Goal: Task Accomplishment & Management: Manage account settings

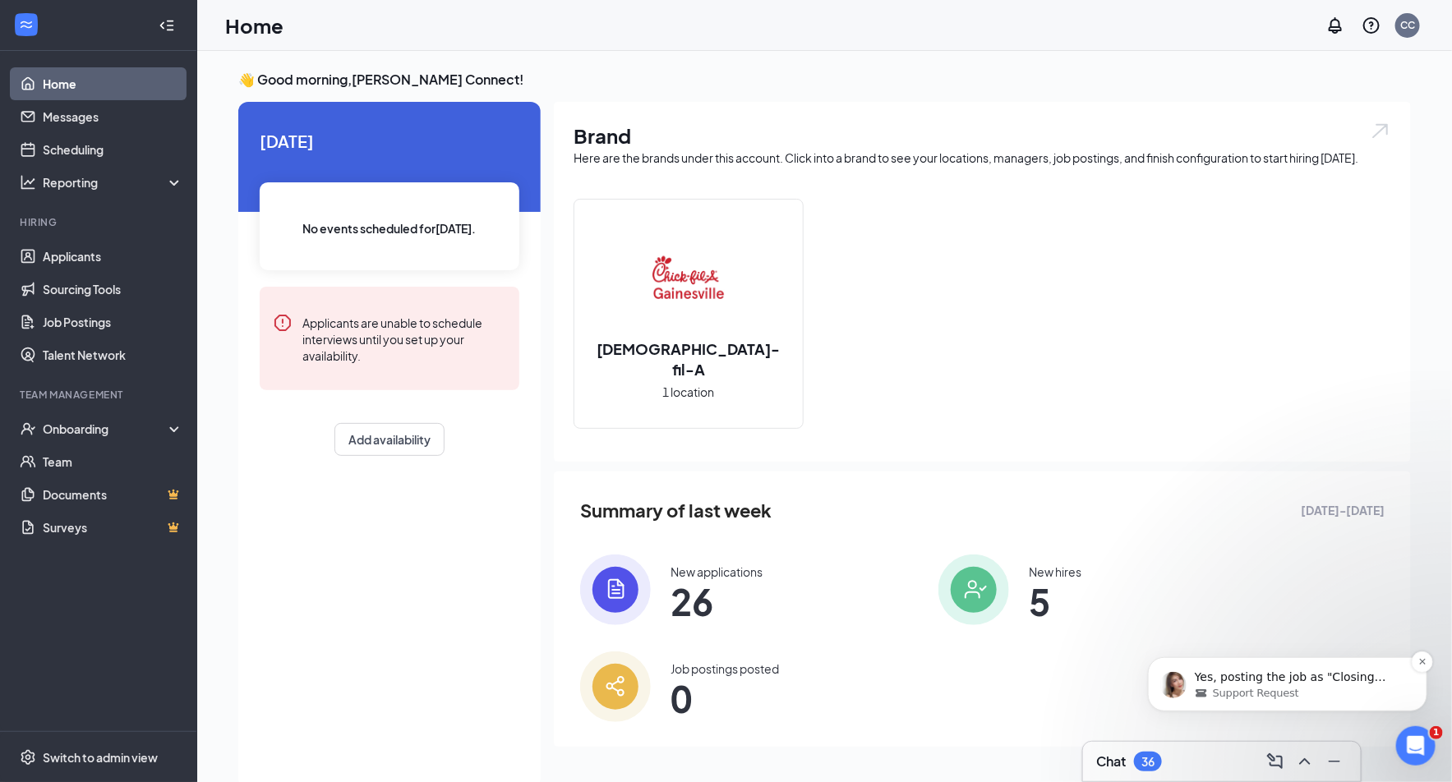
click at [1240, 671] on p "Yes, posting the job as "Closing Dishwasher" follows the guidelines and should …" at bounding box center [1300, 677] width 212 height 16
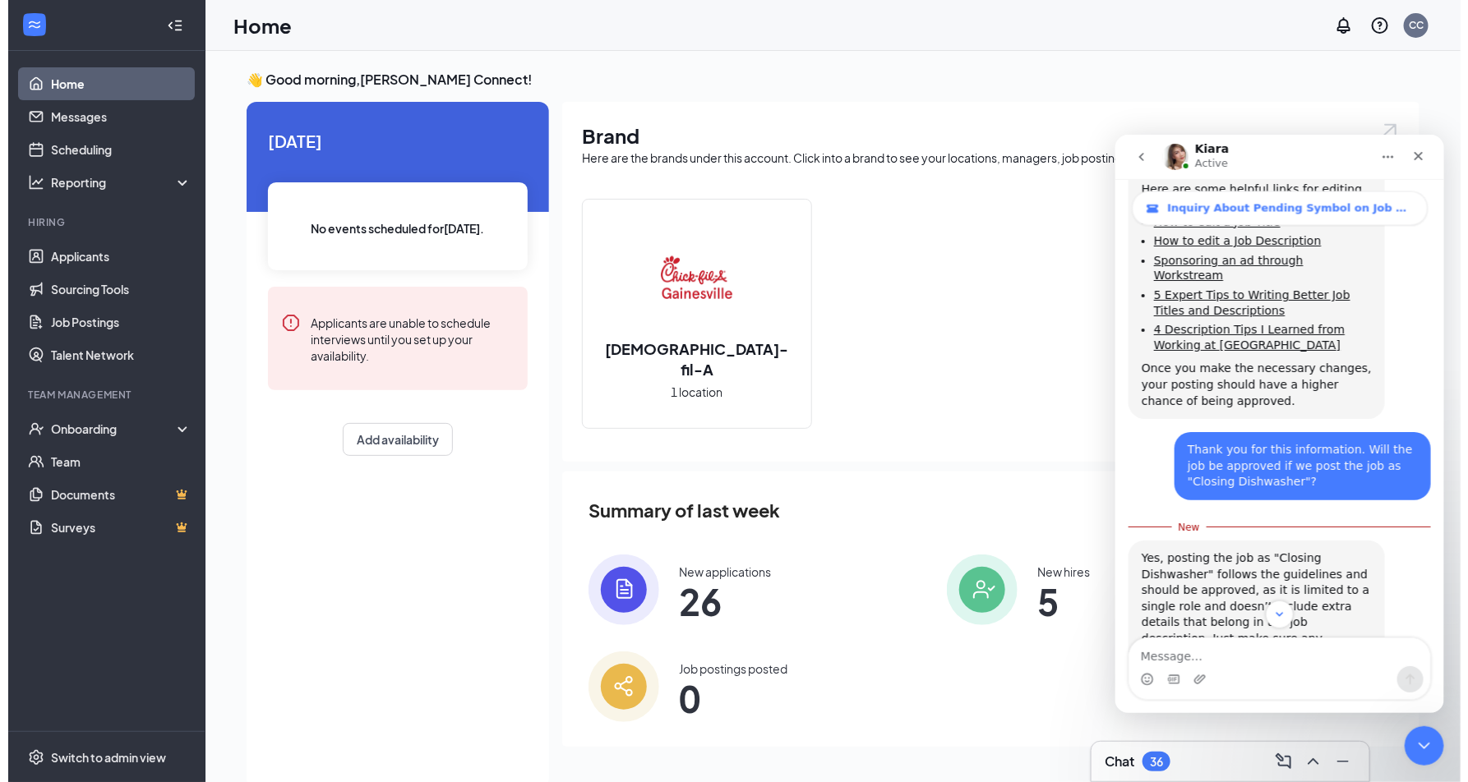
scroll to position [1678, 0]
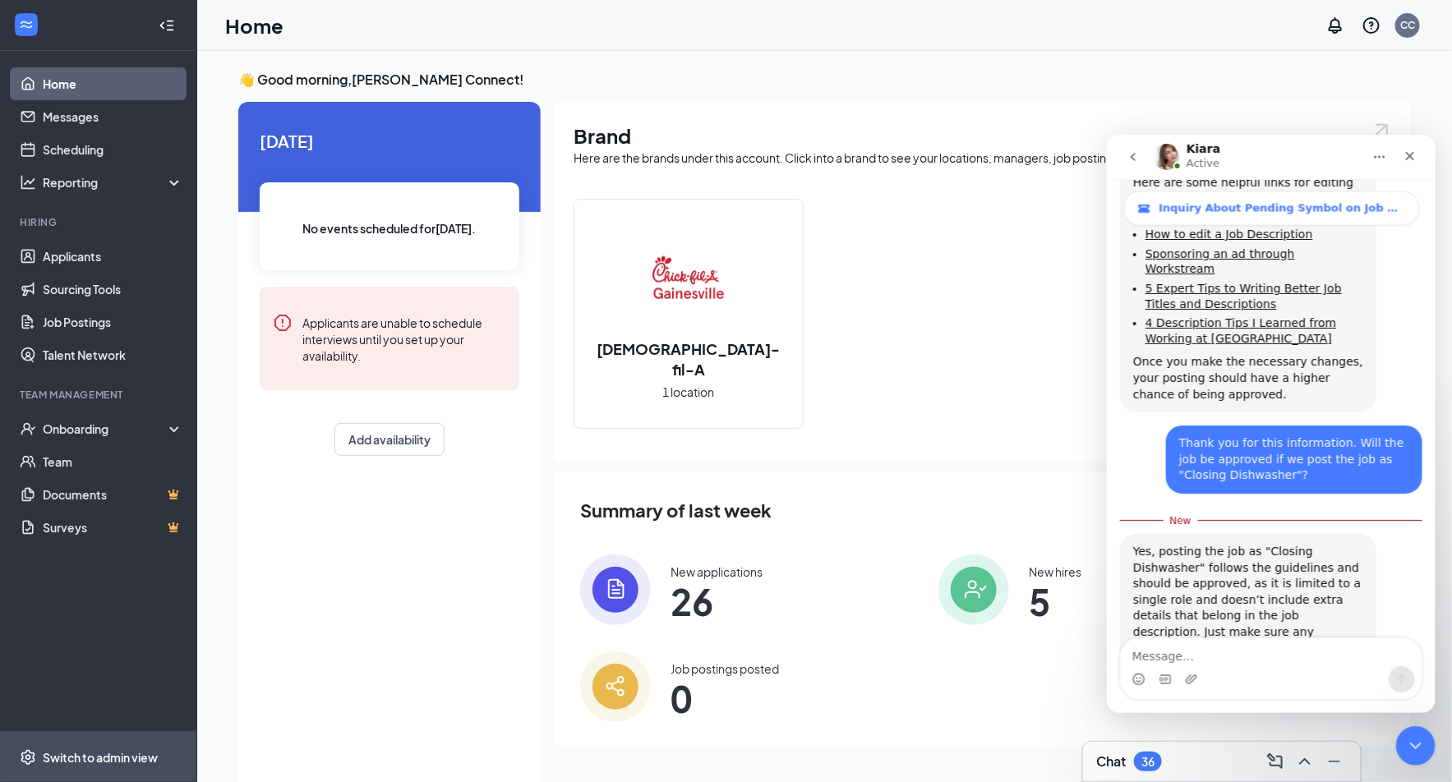
click at [130, 764] on div "Switch to admin view" at bounding box center [100, 758] width 115 height 16
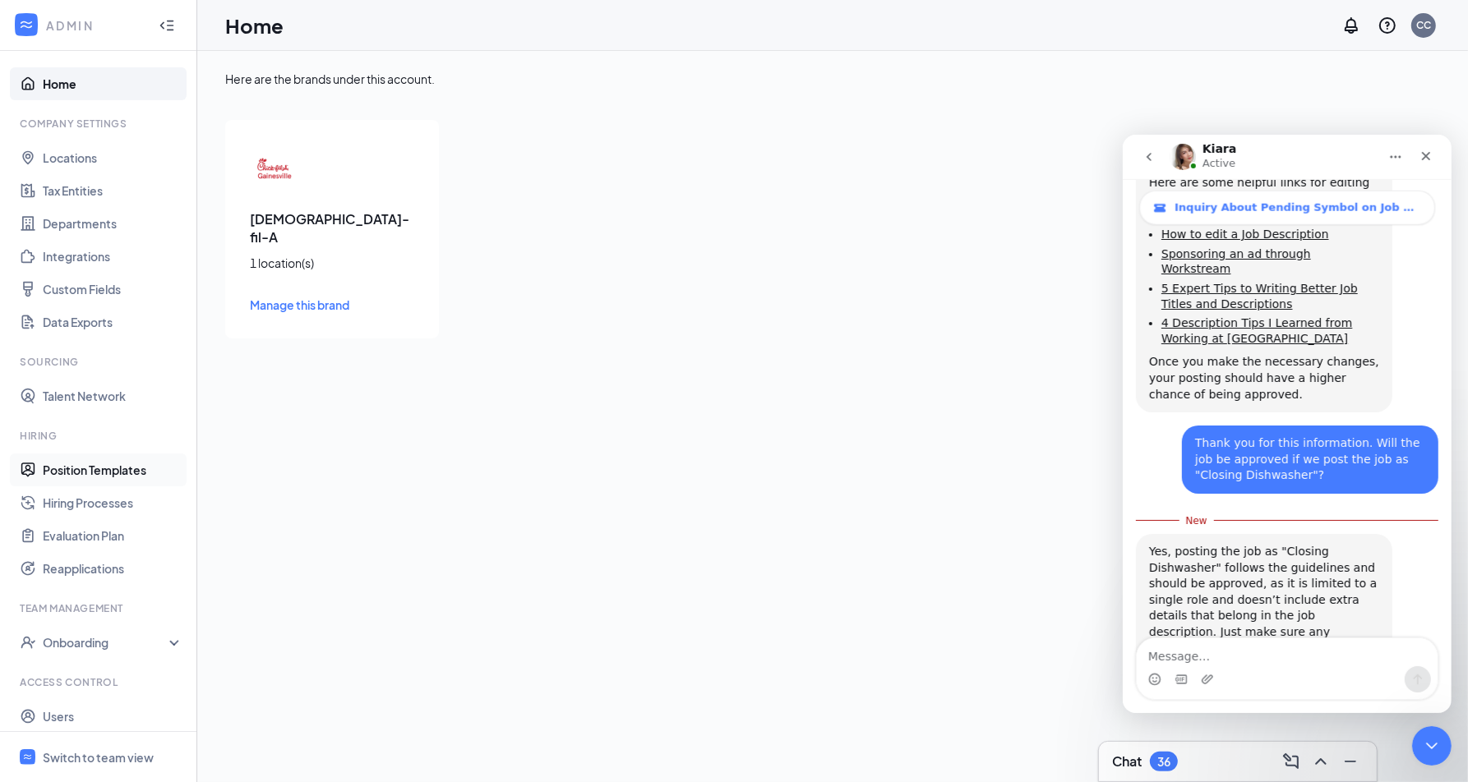
click at [65, 478] on link "Position Templates" at bounding box center [113, 470] width 141 height 33
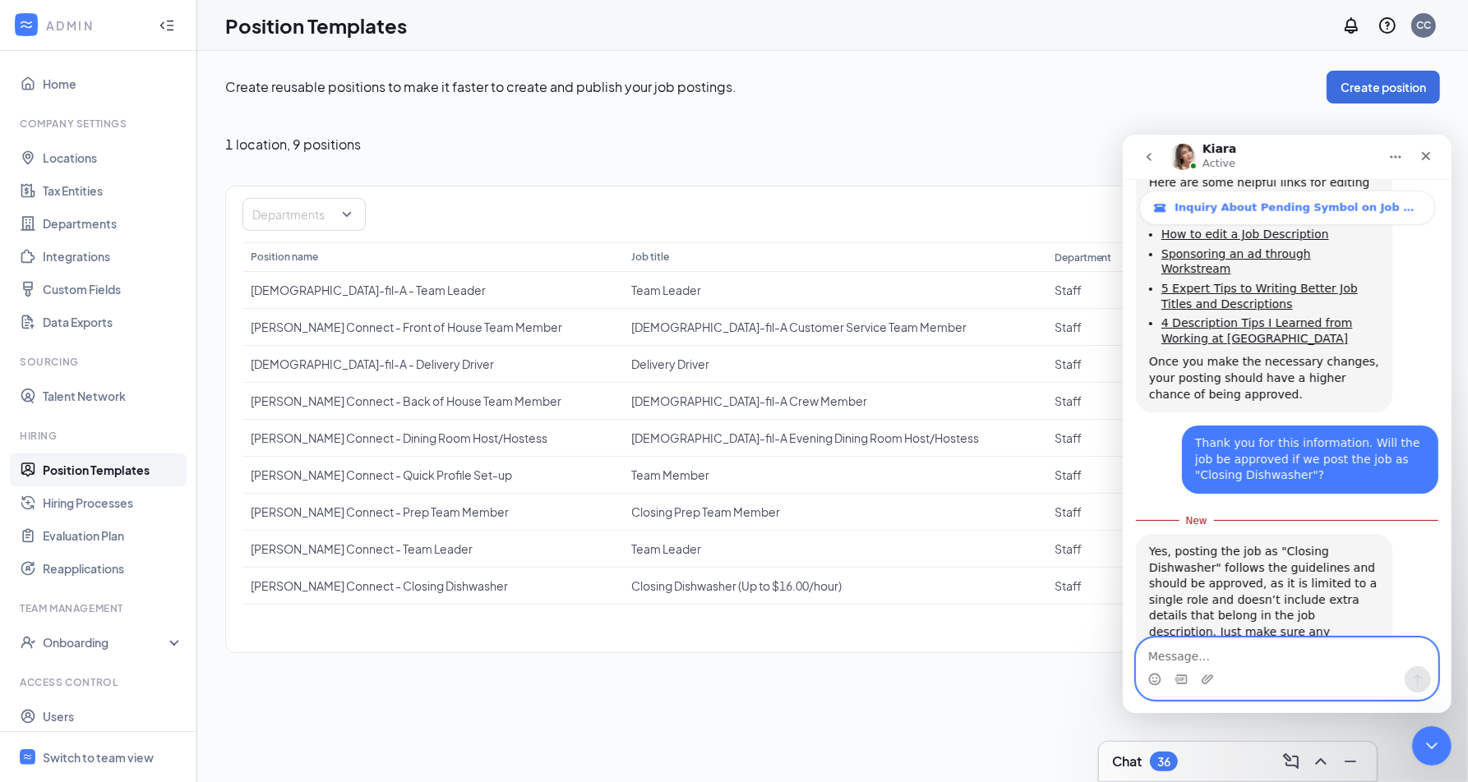
click at [1323, 662] on textarea "Message…" at bounding box center [1286, 652] width 301 height 28
type textarea "Thank you for the guidance, Kiara."
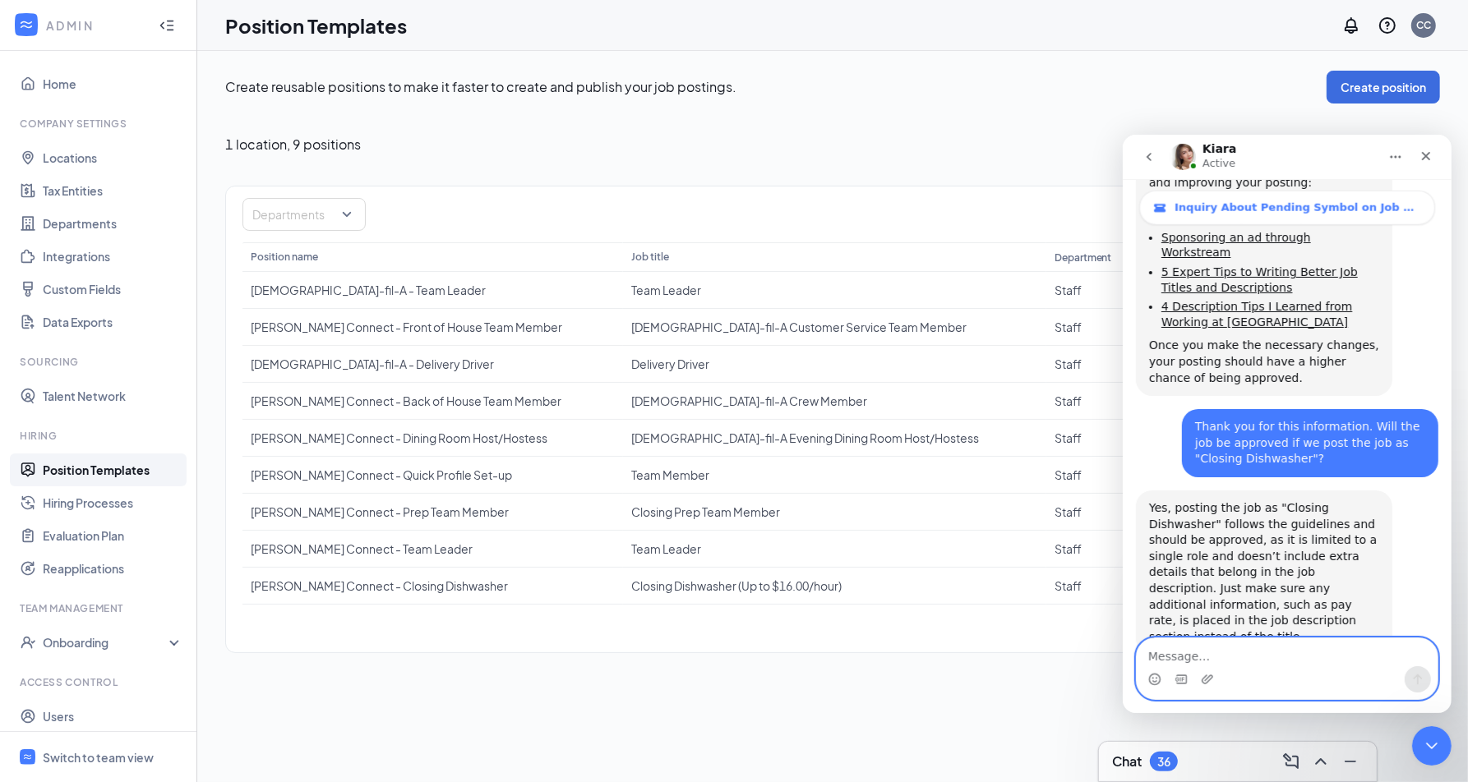
scroll to position [1700, 0]
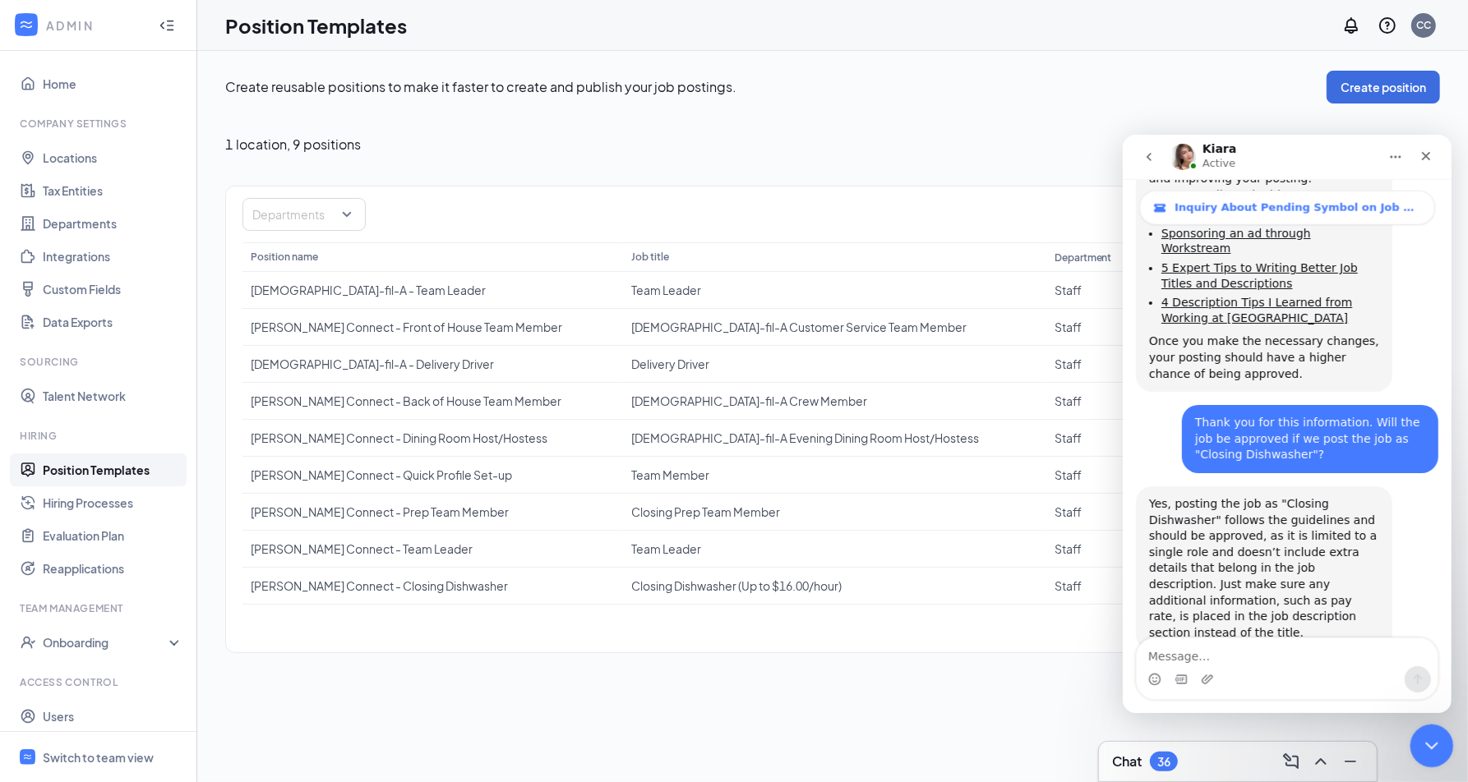
click at [1424, 742] on icon "Close Intercom Messenger" at bounding box center [1429, 743] width 12 height 7
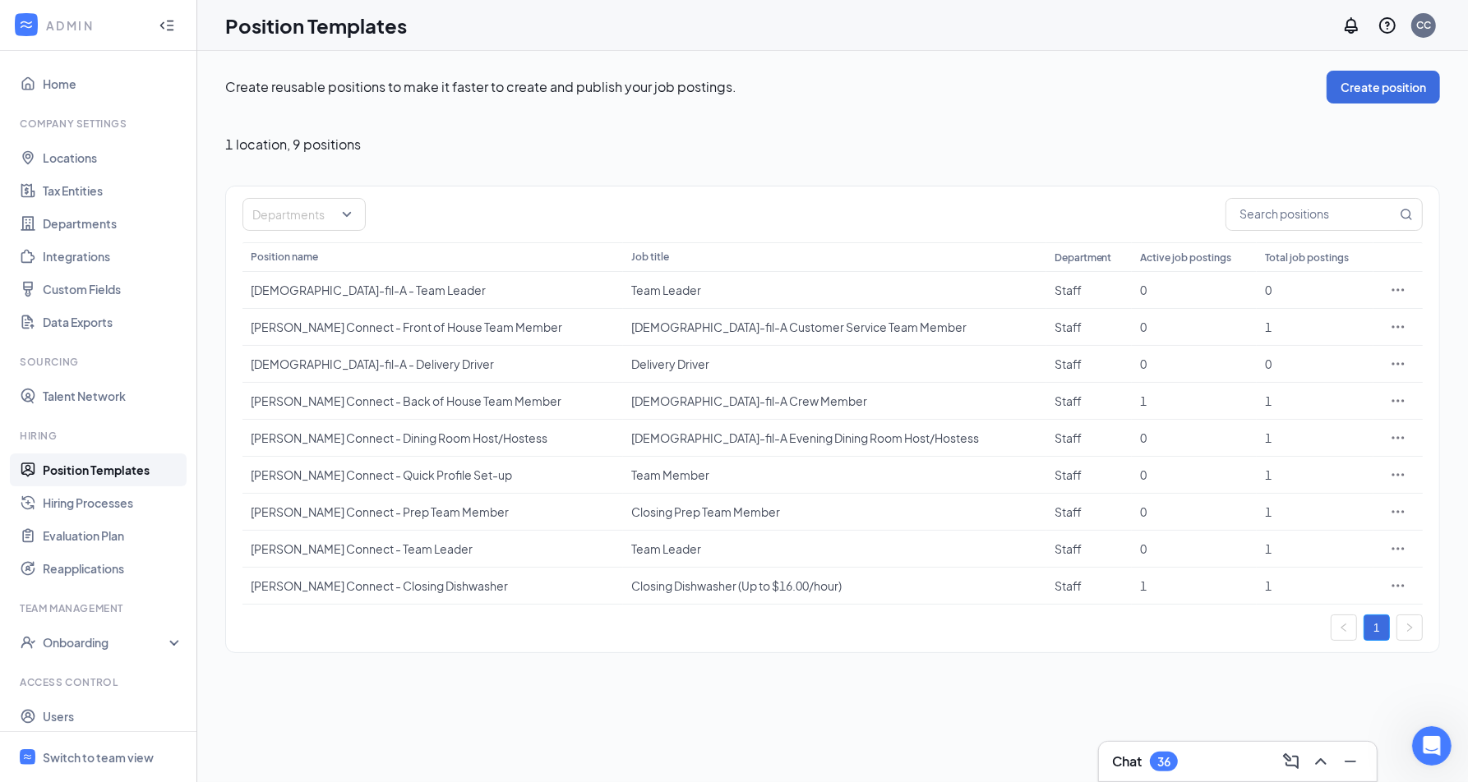
scroll to position [1764, 0]
click at [1391, 586] on icon "Ellipses" at bounding box center [1398, 586] width 16 height 16
click at [1303, 620] on span "Edit" at bounding box center [1323, 616] width 141 height 18
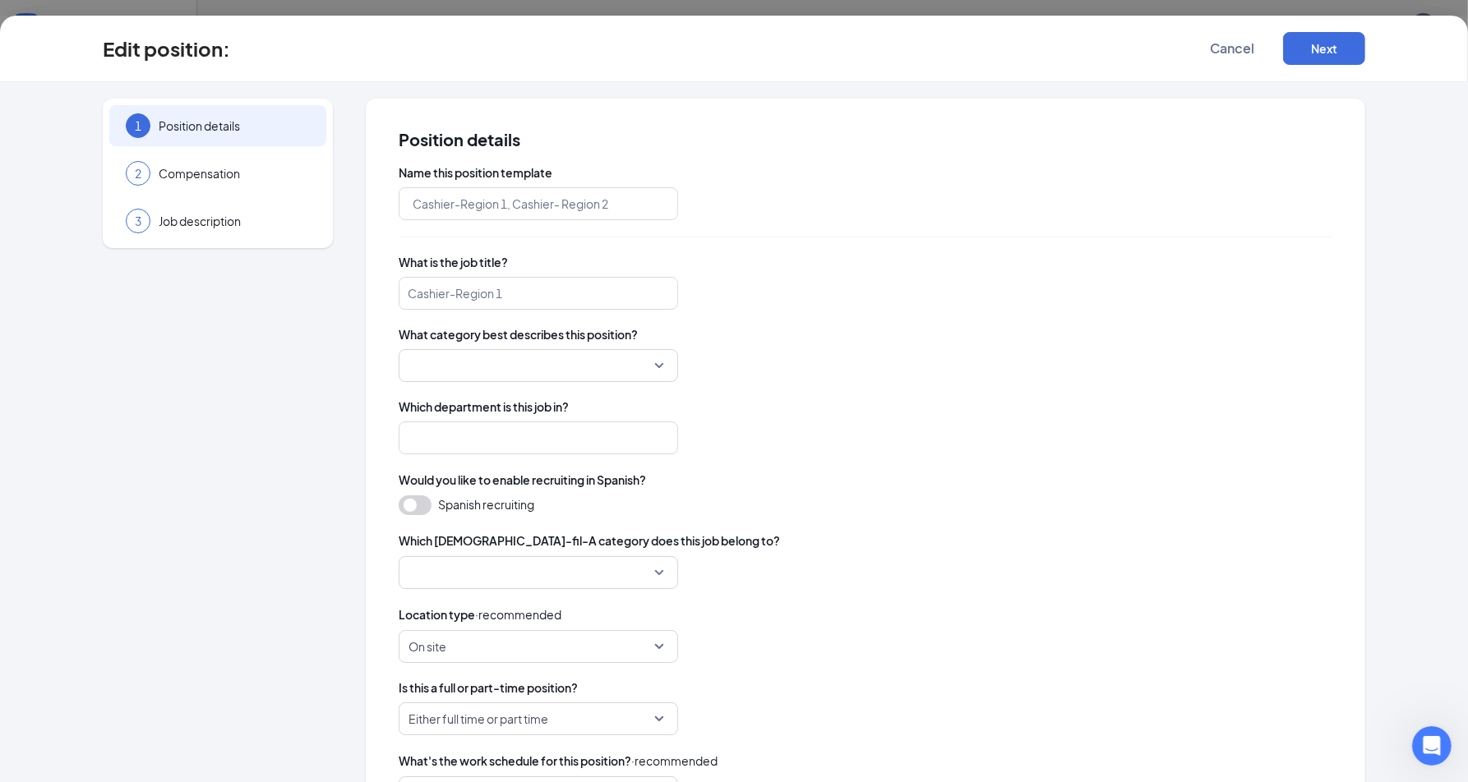
type input "Cooper Connect - Closing Dishwasher"
type input "Closing Dishwasher (Up to $16.00/hour)"
type input "Staff"
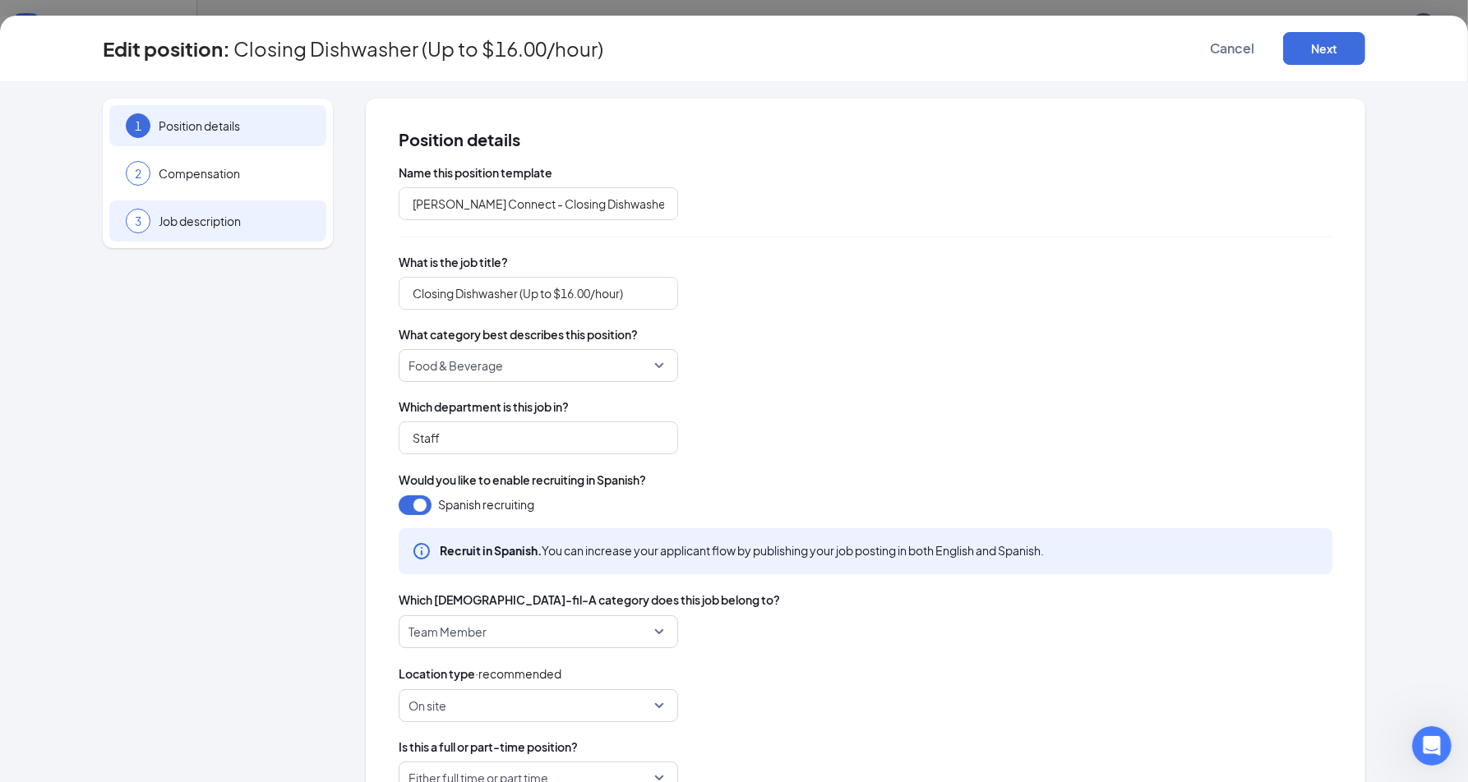
click at [268, 230] on div "3 Job description" at bounding box center [217, 221] width 217 height 41
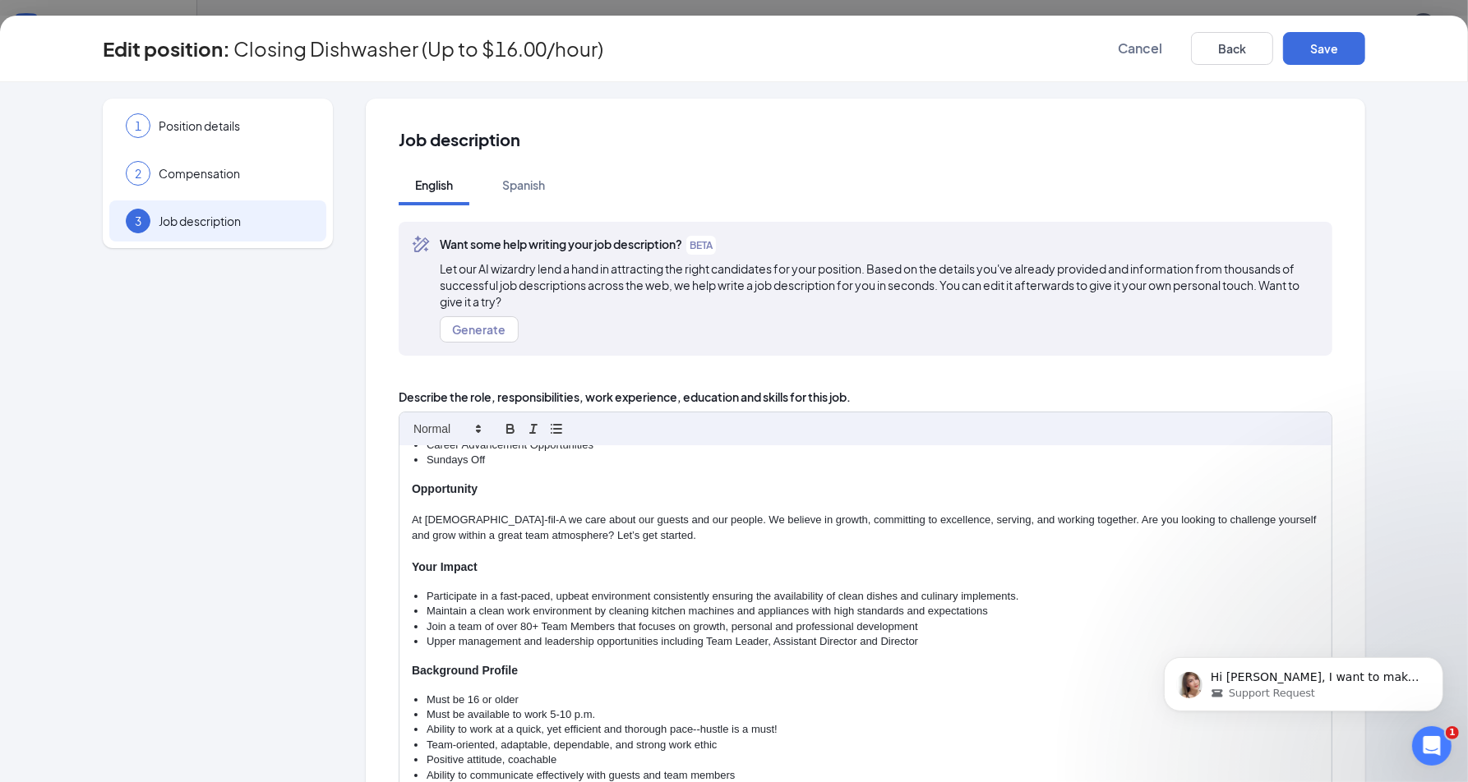
scroll to position [186, 0]
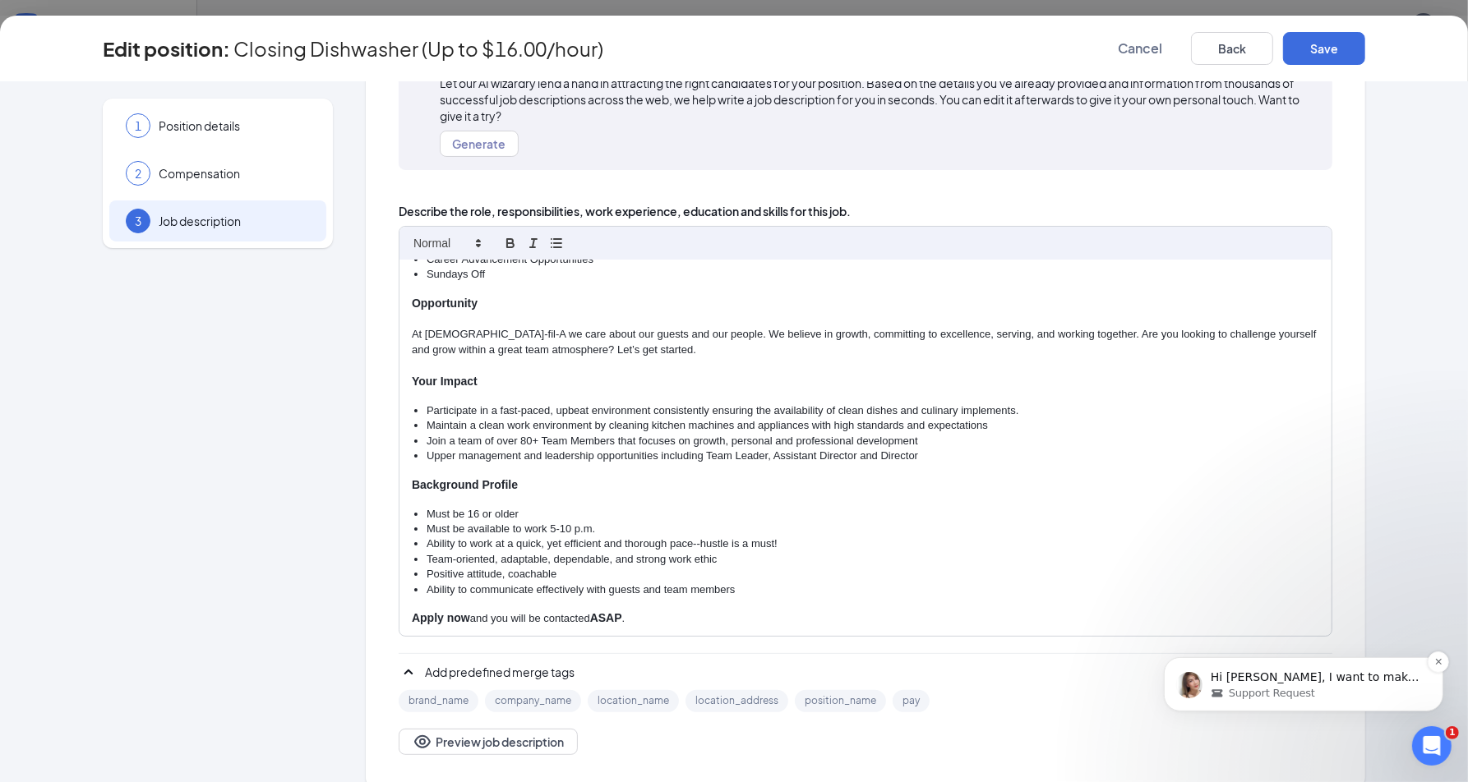
click at [1281, 681] on p "Hi Cooper, I want to make sure all your concerns are addressed. Is there anythi…" at bounding box center [1316, 677] width 212 height 16
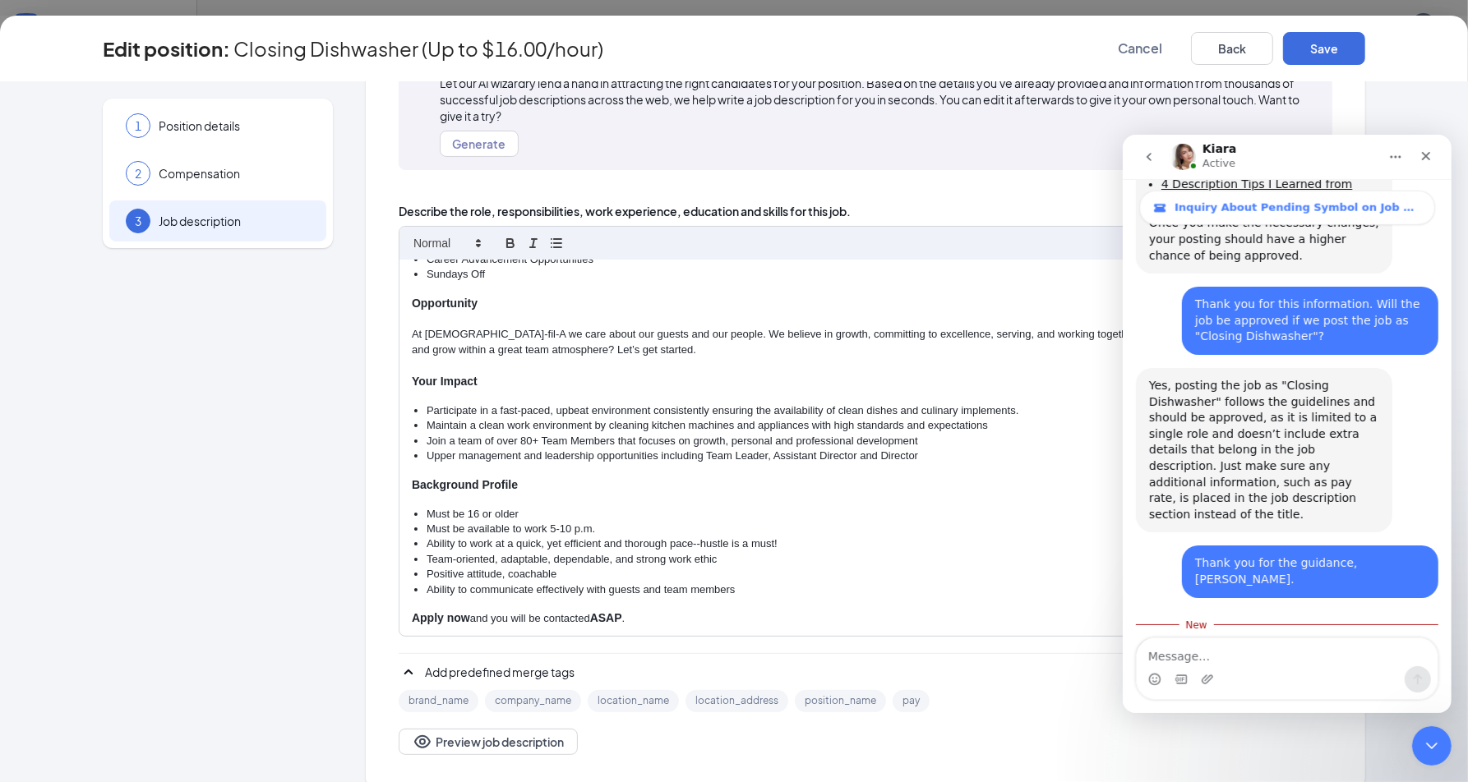
scroll to position [1825, 0]
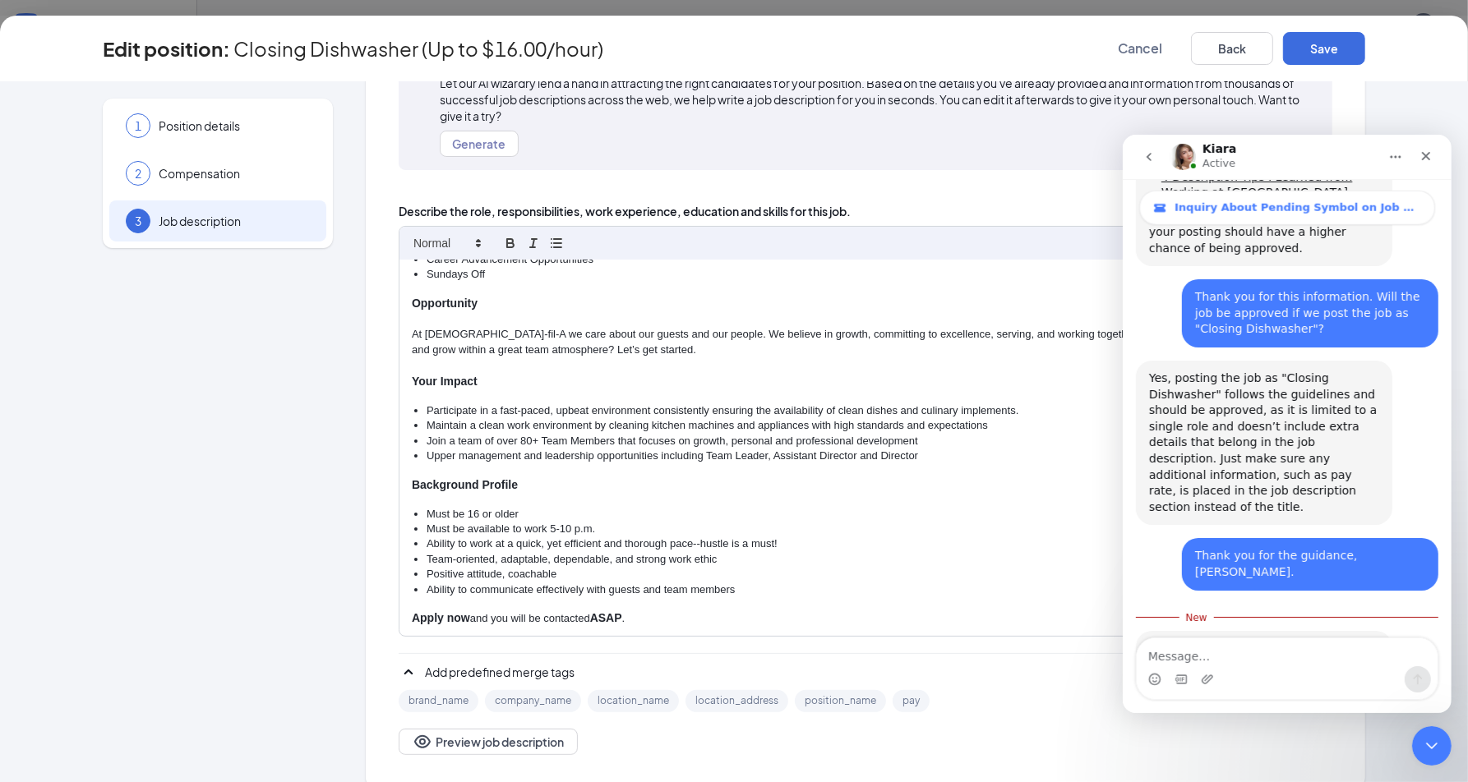
click at [1277, 661] on textarea "Message…" at bounding box center [1286, 652] width 301 height 28
type textarea "This will do it for today."
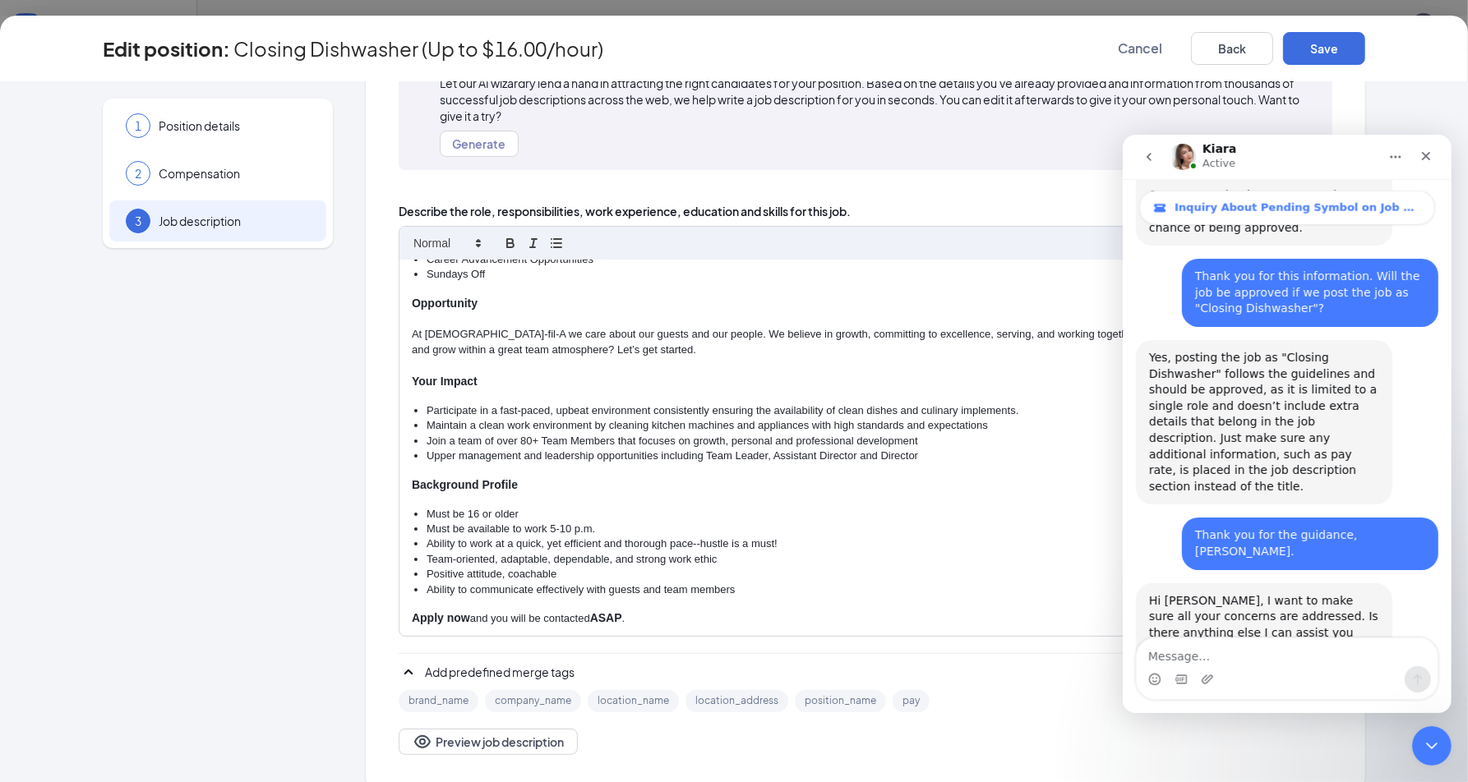
click at [868, 507] on li "Must be 16 or older" at bounding box center [873, 514] width 893 height 15
drag, startPoint x: 1442, startPoint y: 749, endPoint x: 2864, endPoint y: 1477, distance: 1598.2
click at [1443, 750] on div "Close Intercom Messenger" at bounding box center [1428, 743] width 39 height 39
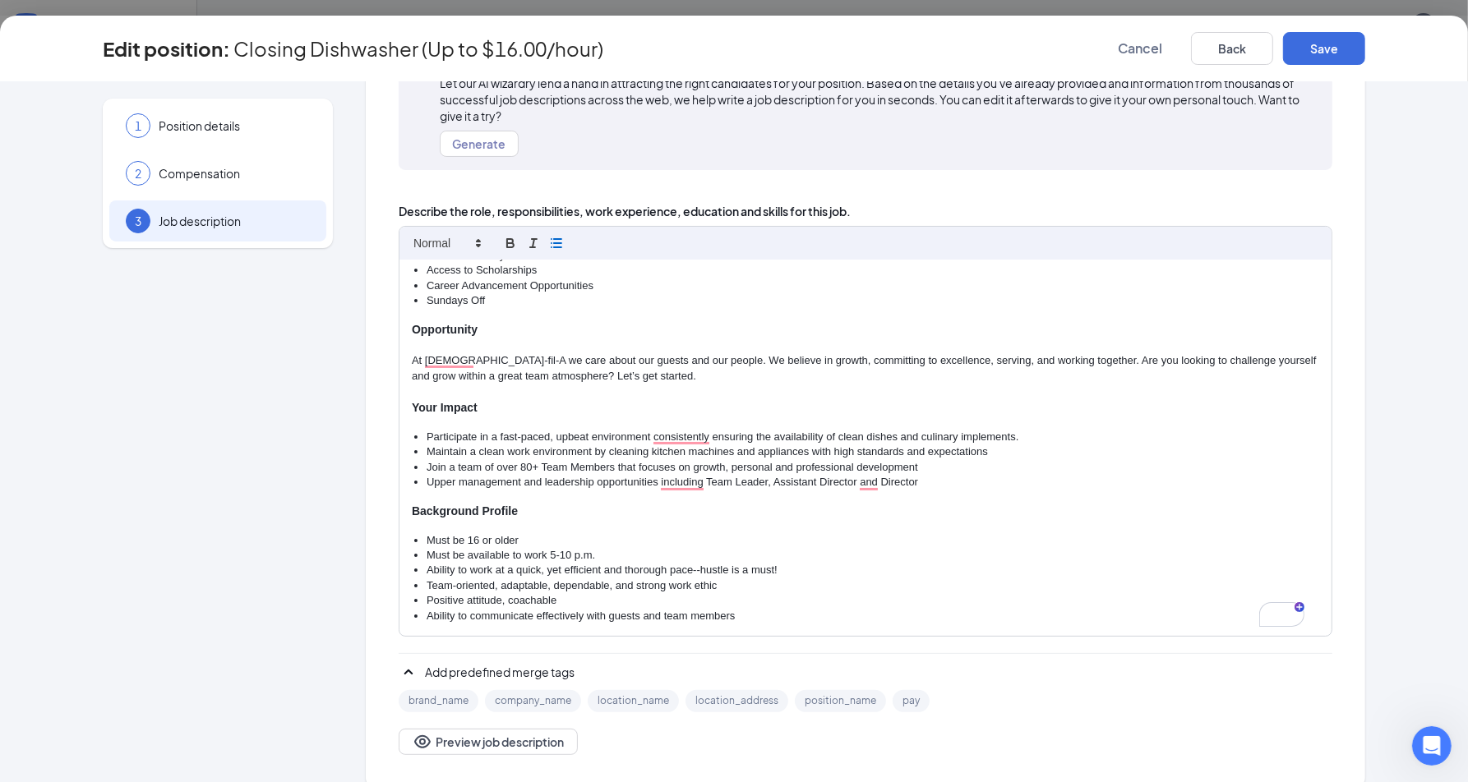
scroll to position [0, 0]
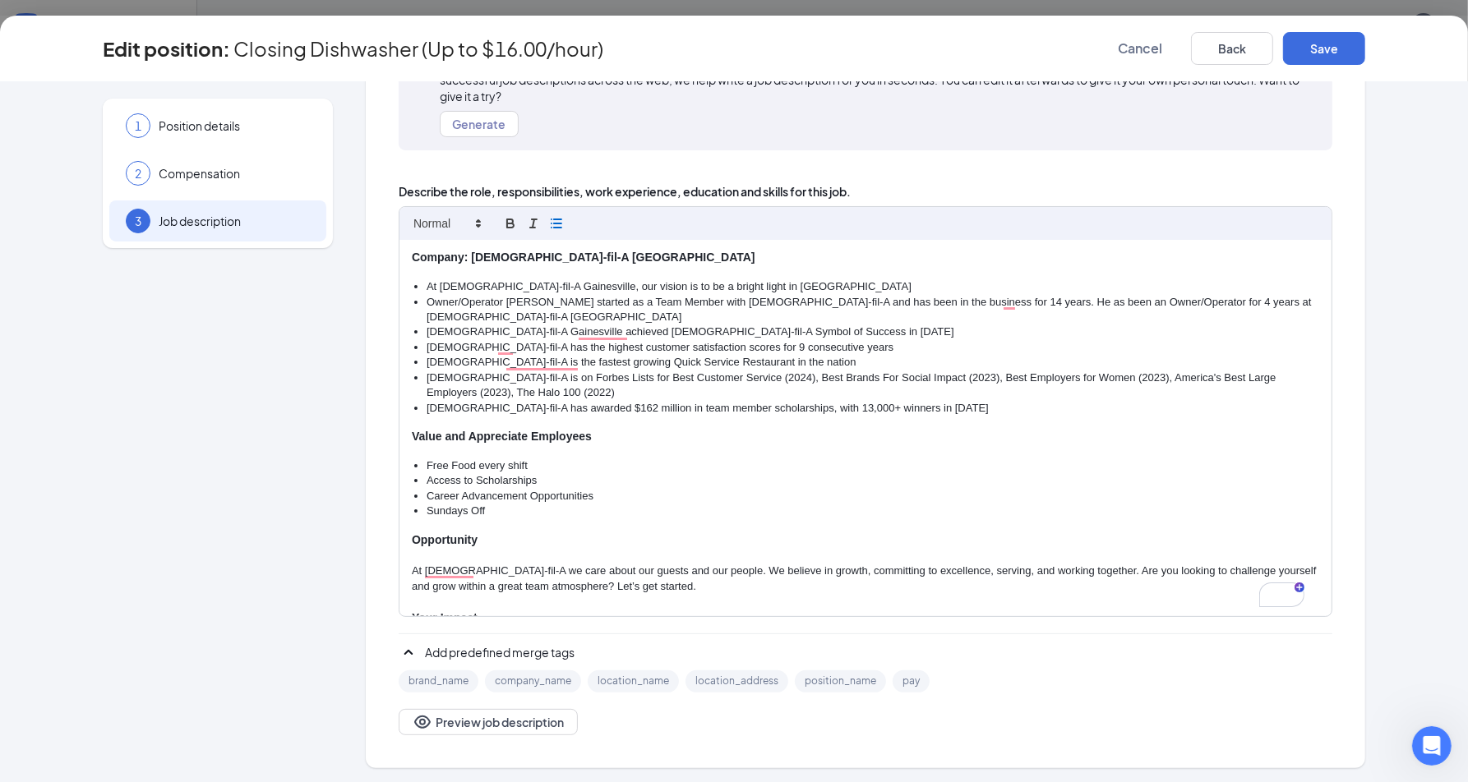
click at [427, 463] on li "Free Food every shift" at bounding box center [873, 466] width 893 height 15
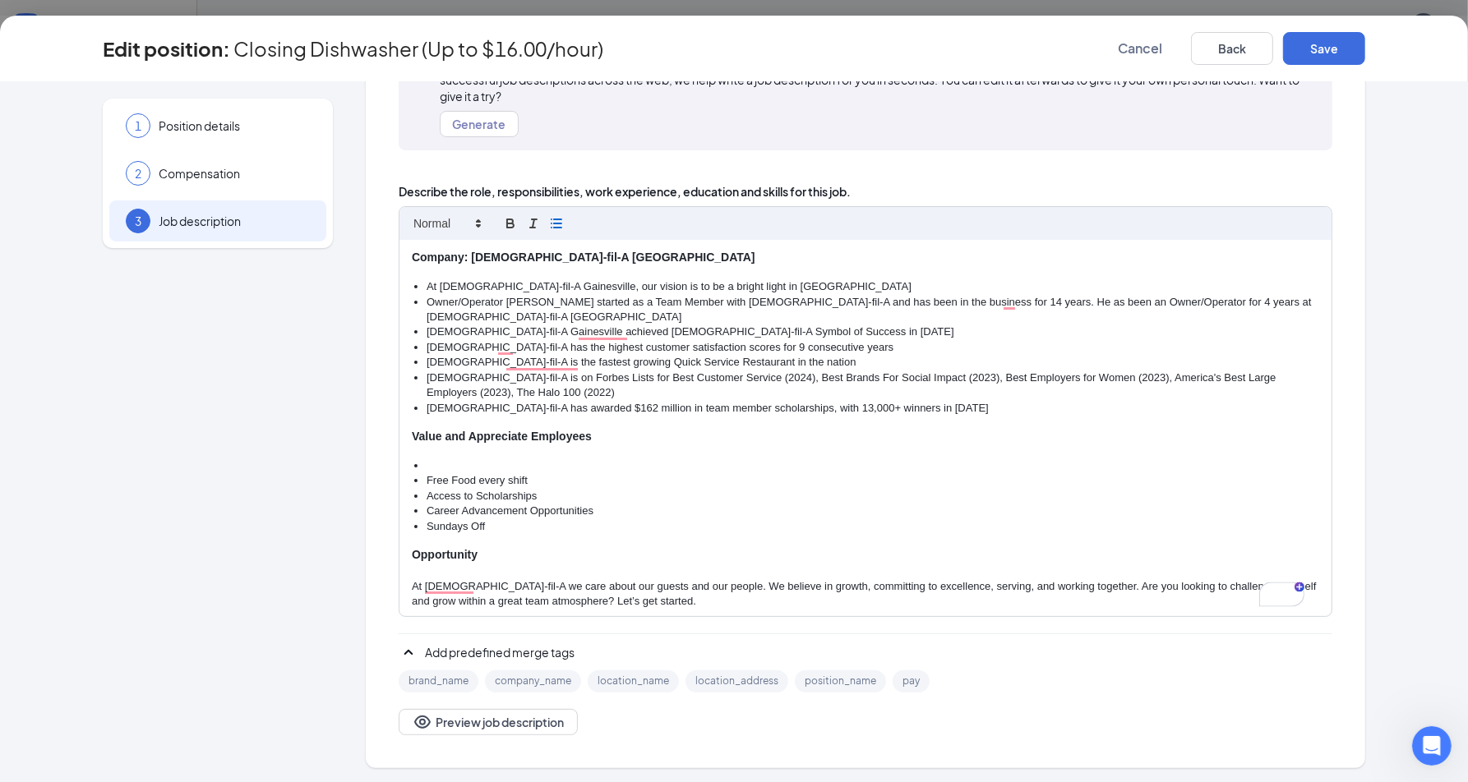
click at [447, 468] on li "To enrich screen reader interactions, please activate Accessibility in Grammarl…" at bounding box center [873, 466] width 893 height 15
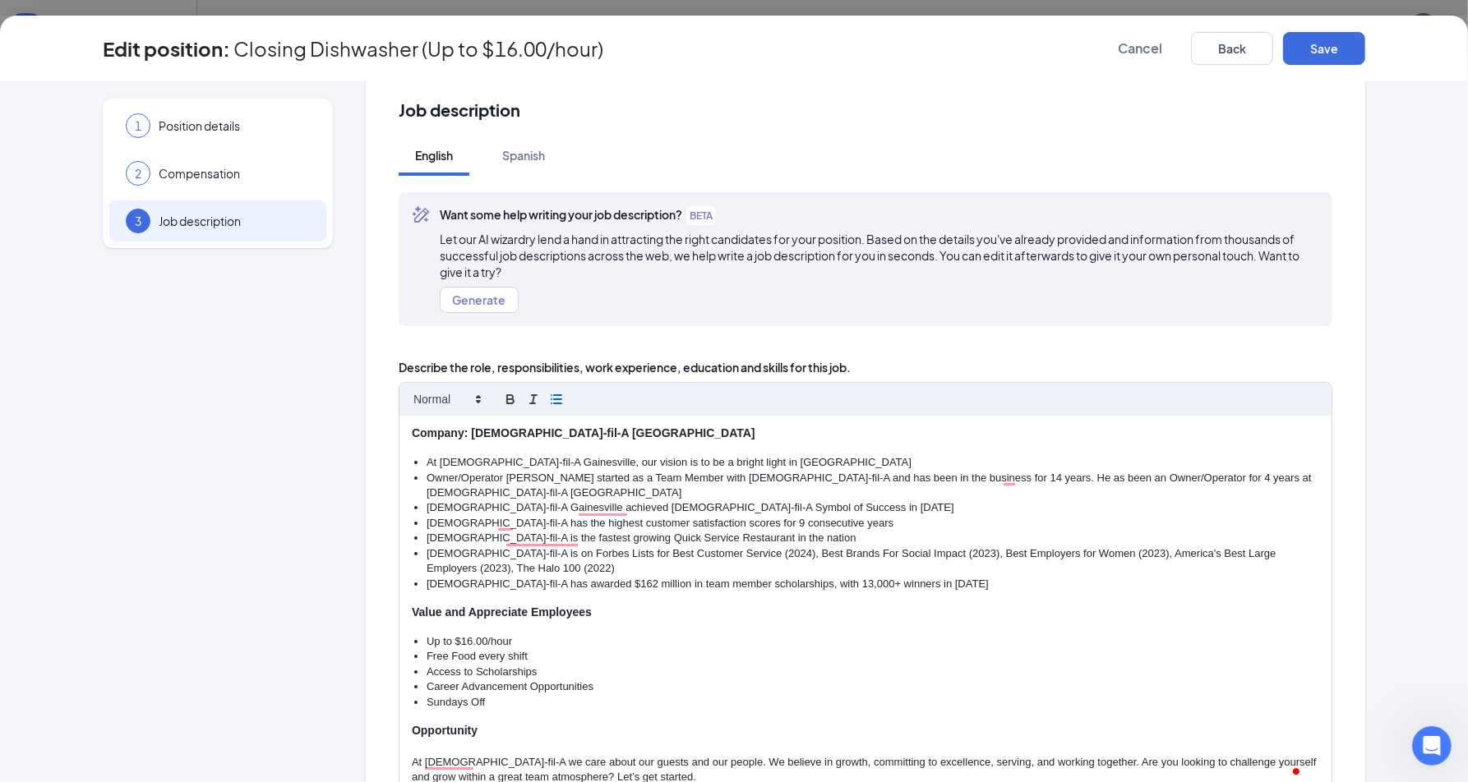
click at [412, 433] on strong "Company: Chick-fil-A Gainesville" at bounding box center [584, 433] width 344 height 13
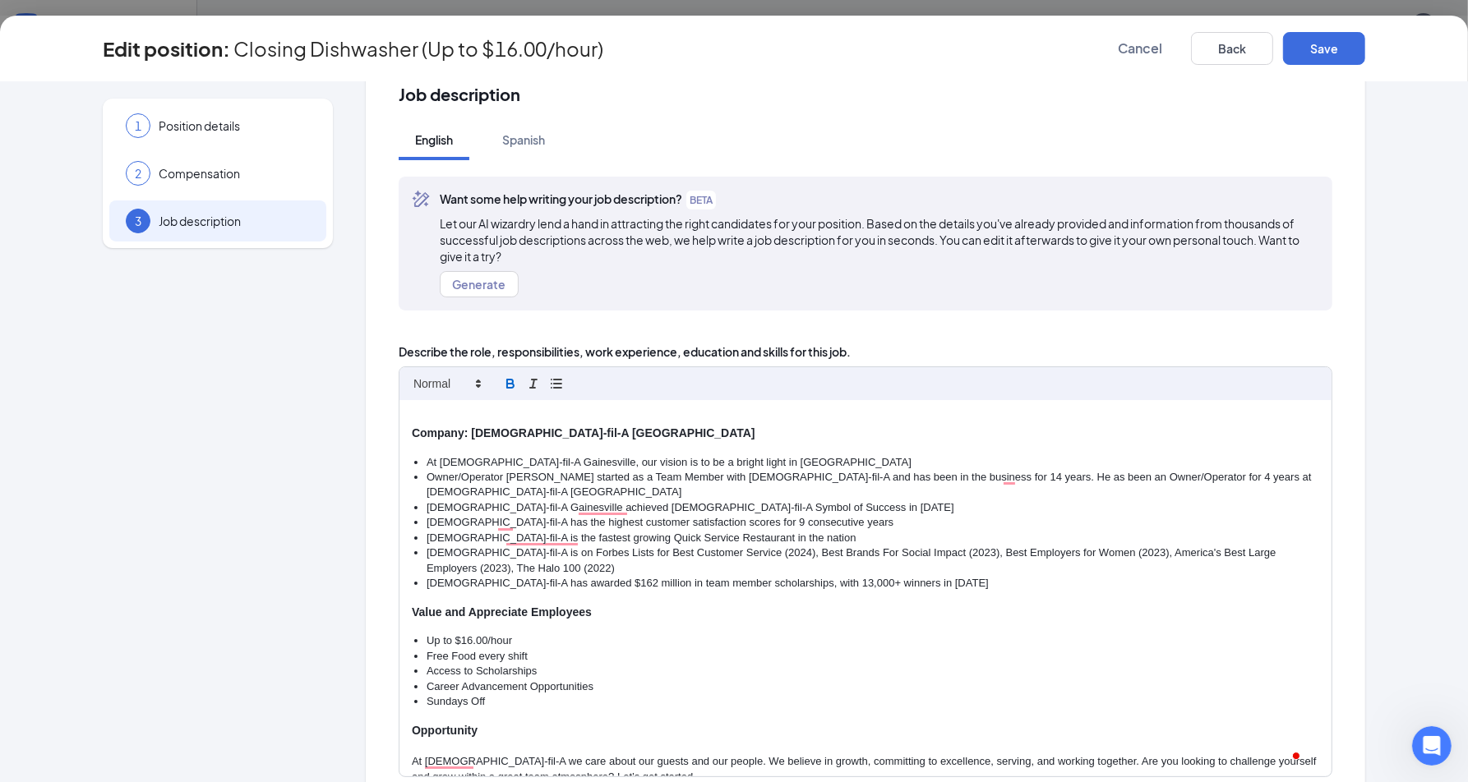
click at [468, 419] on p "To enrich screen reader interactions, please activate Accessibility in Grammarl…" at bounding box center [865, 417] width 907 height 15
drag, startPoint x: 408, startPoint y: 418, endPoint x: 333, endPoint y: 422, distance: 74.9
click at [333, 421] on div "1 Position details 2 Compensation 3 Job description Additional information Job …" at bounding box center [734, 490] width 1262 height 875
click at [446, 390] on span at bounding box center [446, 384] width 81 height 20
click at [503, 385] on icon "button" at bounding box center [510, 383] width 15 height 15
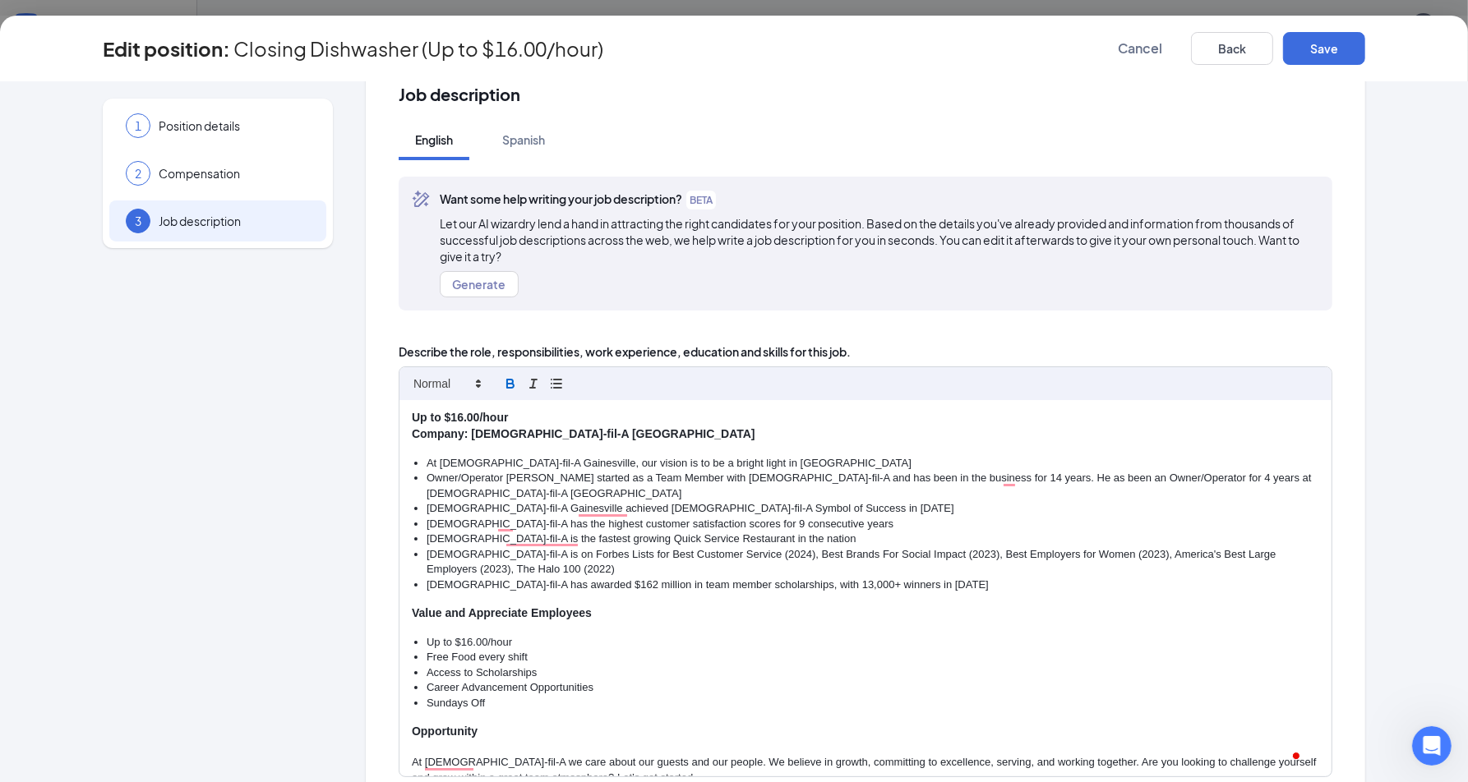
click at [521, 405] on div "Up to $16.00/hour Company: Chick-fil-A Gainesville At Chick-fil-A Gainesville, …" at bounding box center [865, 588] width 932 height 376
click at [540, 420] on p "Up to $16.00/hour" at bounding box center [865, 418] width 907 height 16
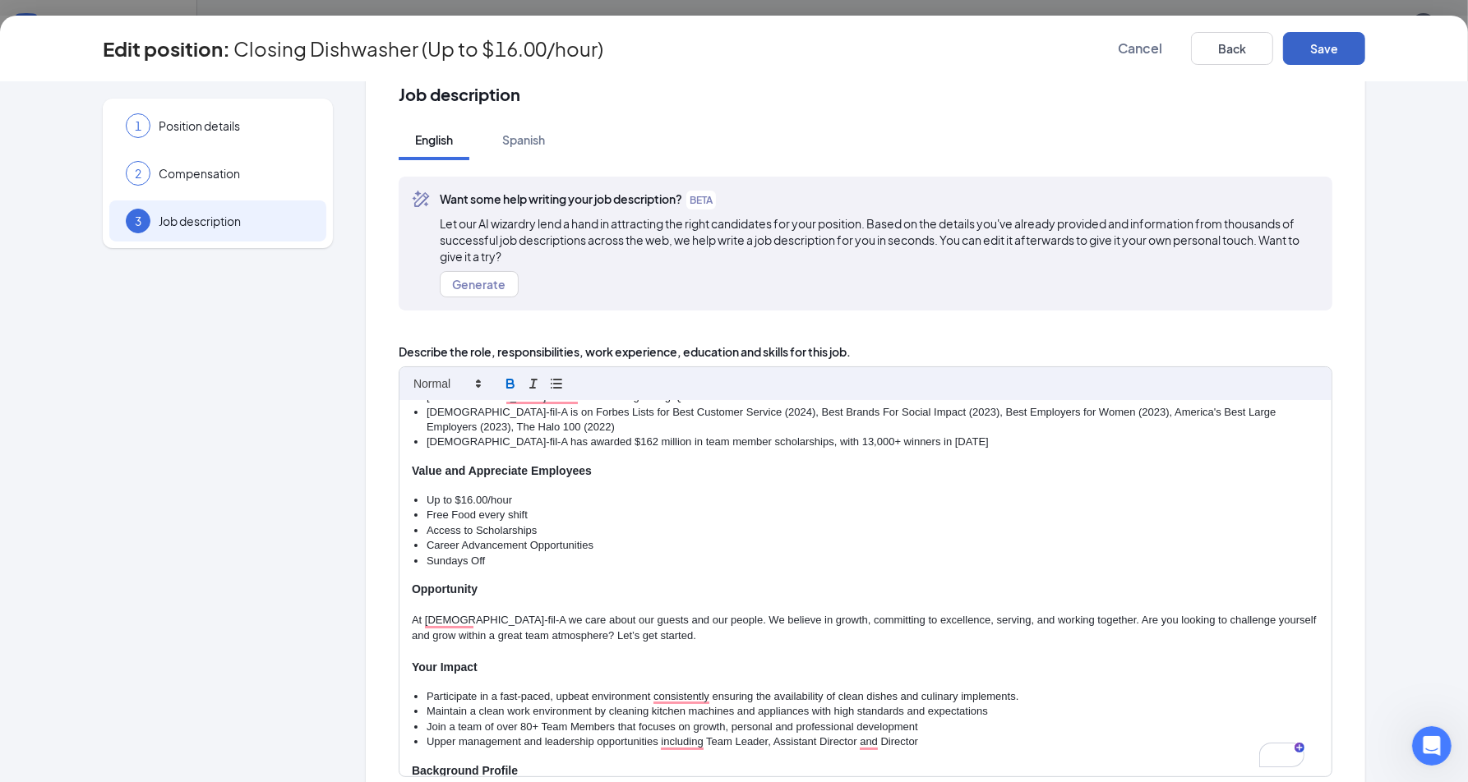
click at [1348, 43] on button "Save" at bounding box center [1324, 48] width 82 height 33
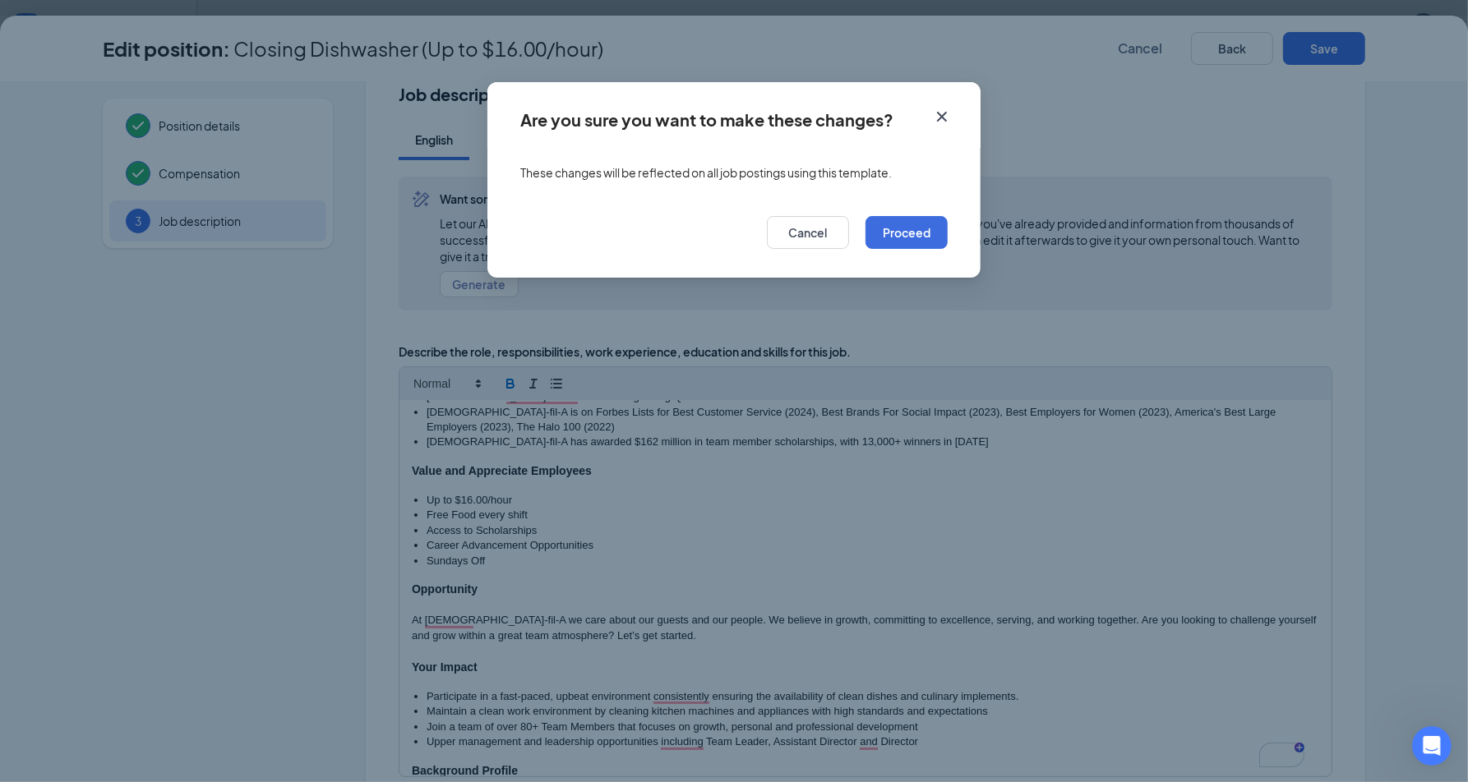
click at [933, 256] on div "Cancel Proceed" at bounding box center [733, 237] width 493 height 81
click at [920, 237] on button "Proceed" at bounding box center [906, 232] width 82 height 33
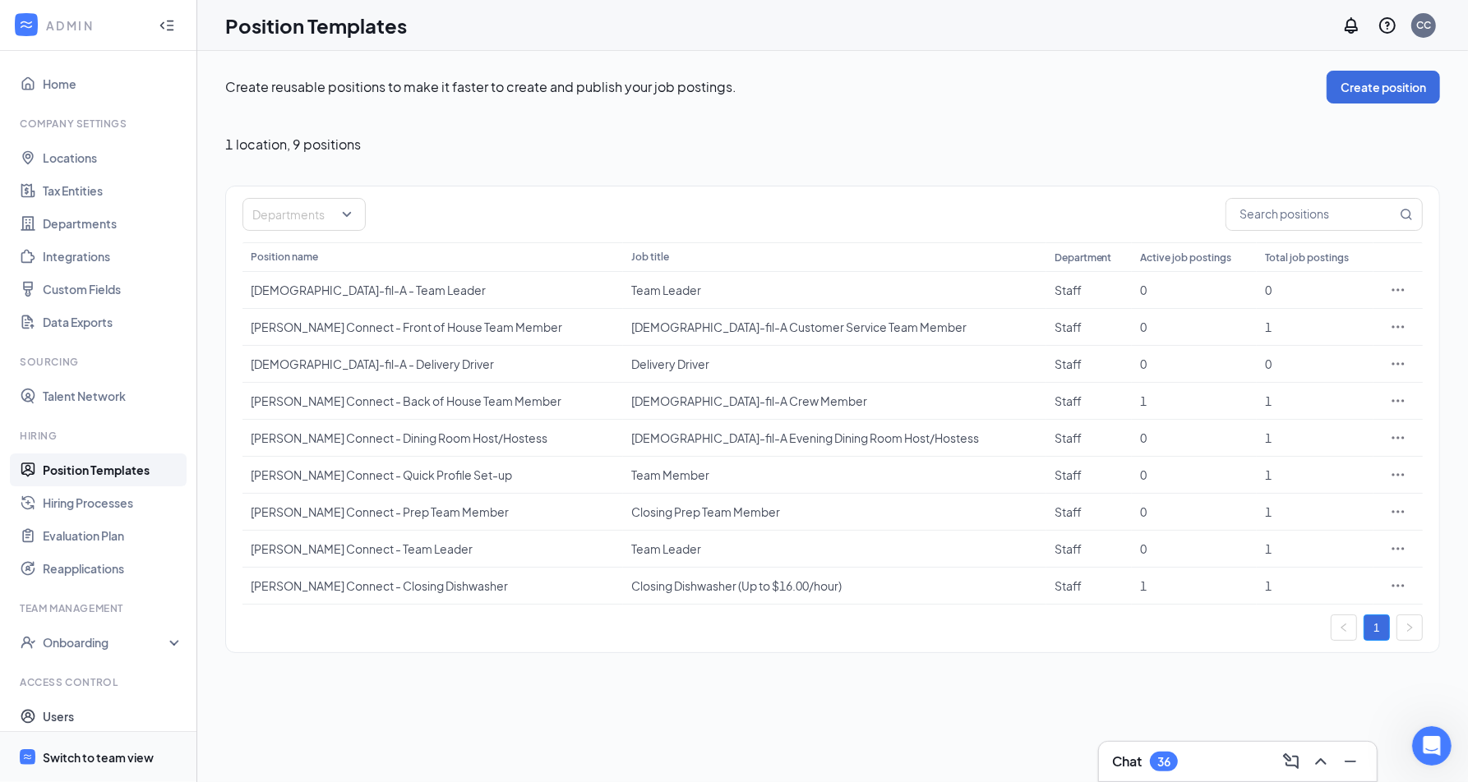
click at [96, 769] on span "Switch to team view" at bounding box center [113, 757] width 141 height 50
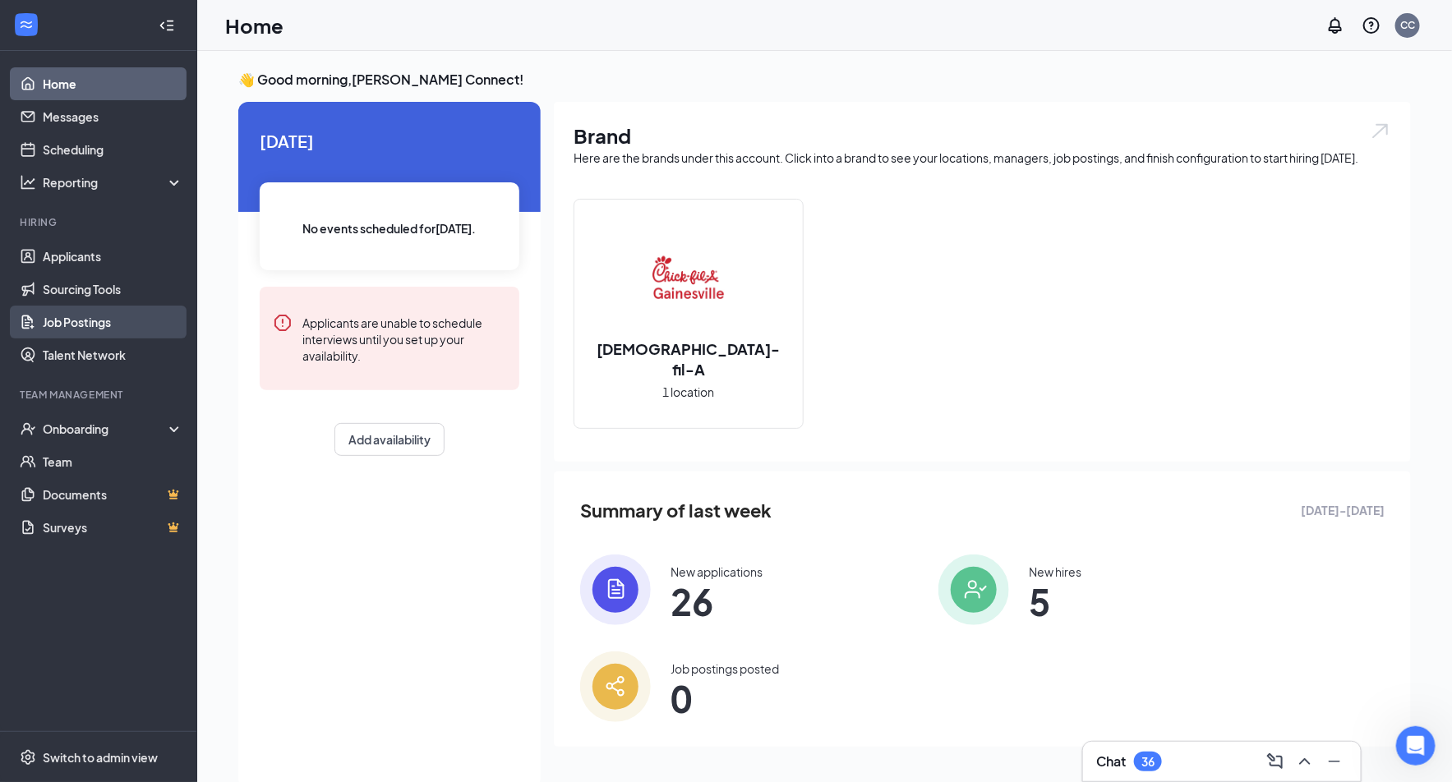
click at [133, 323] on link "Job Postings" at bounding box center [113, 322] width 141 height 33
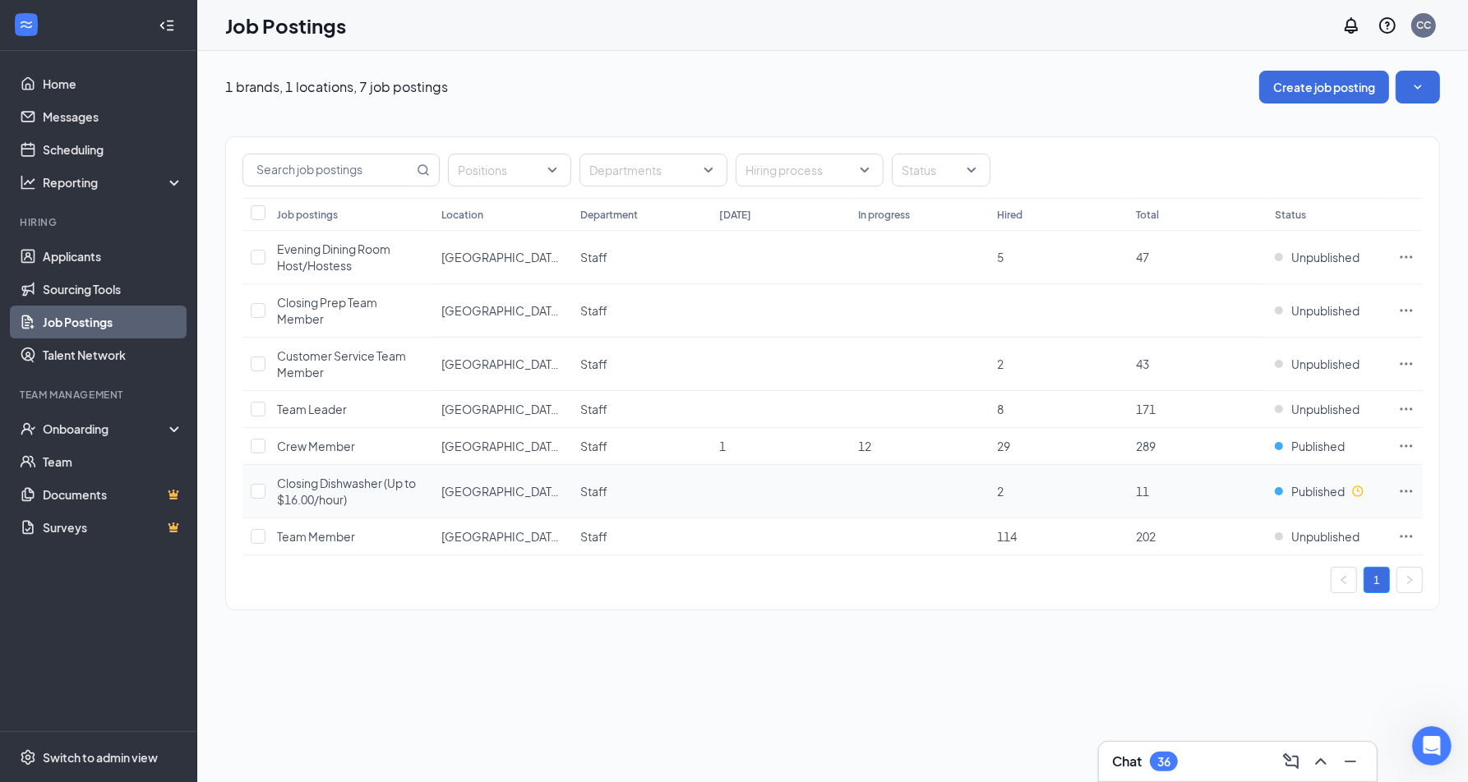
click at [1412, 491] on icon "Ellipses" at bounding box center [1406, 491] width 16 height 16
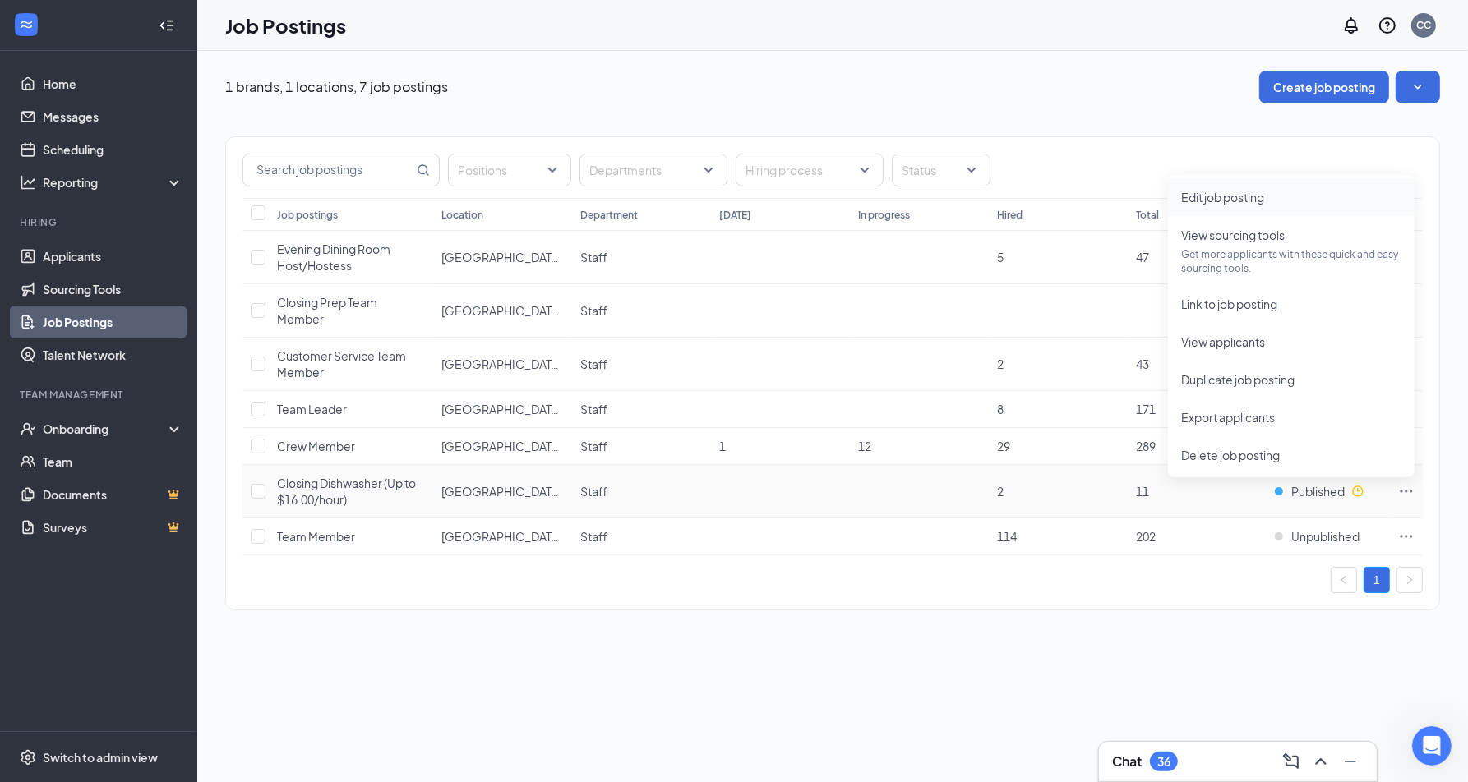
click at [1230, 206] on li "Edit job posting" at bounding box center [1291, 197] width 247 height 38
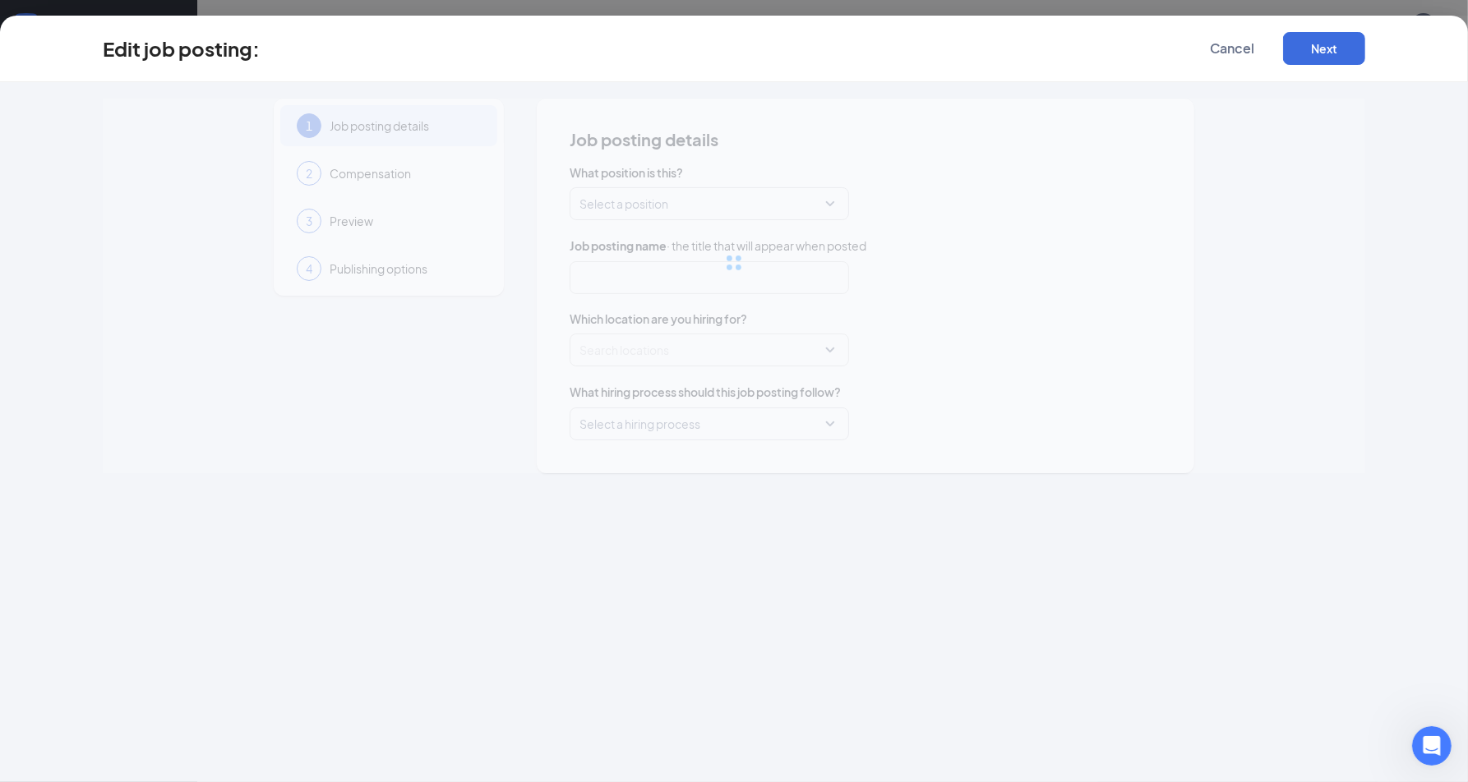
type input "Closing Dishwasher (Up to $16.00/hour)"
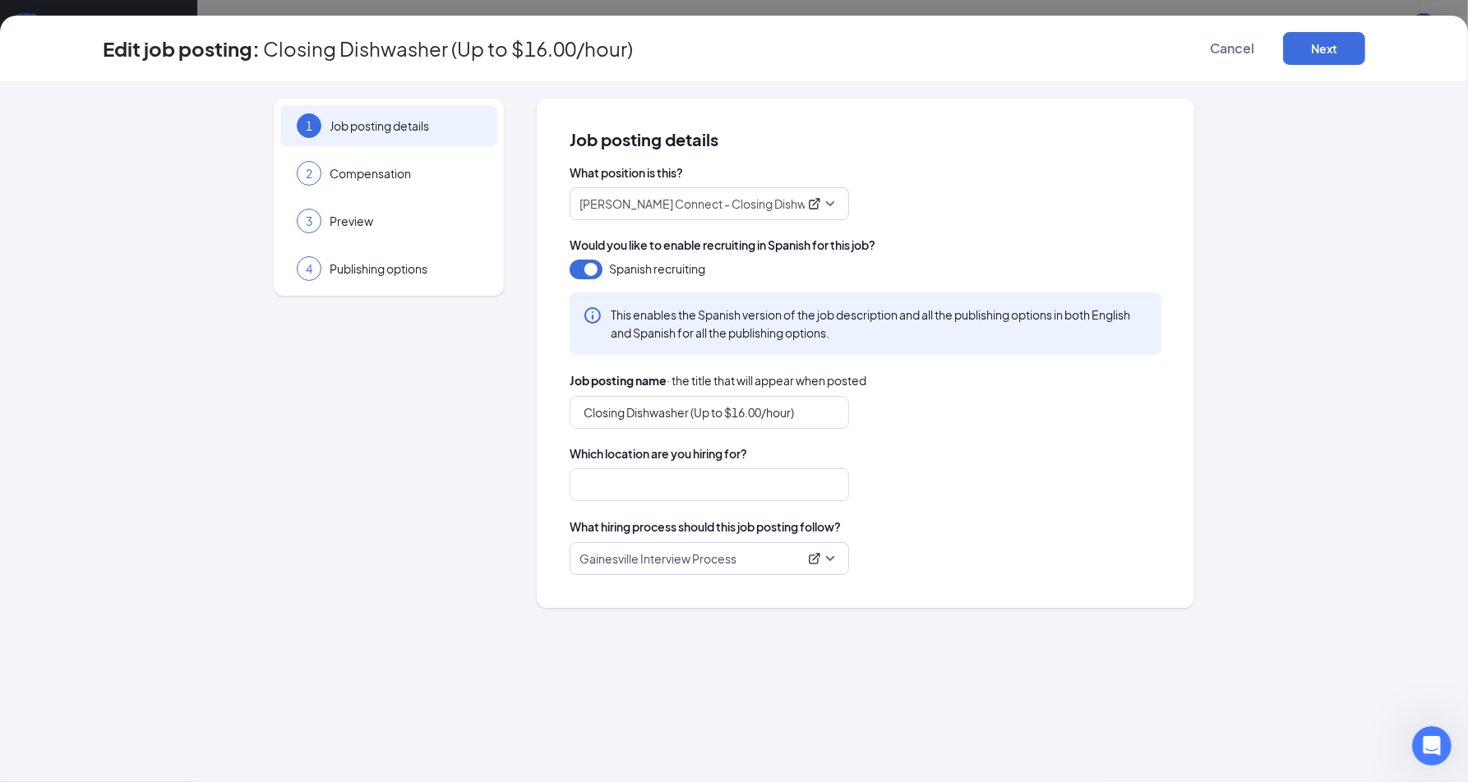
type input "Gainesville (TX)"
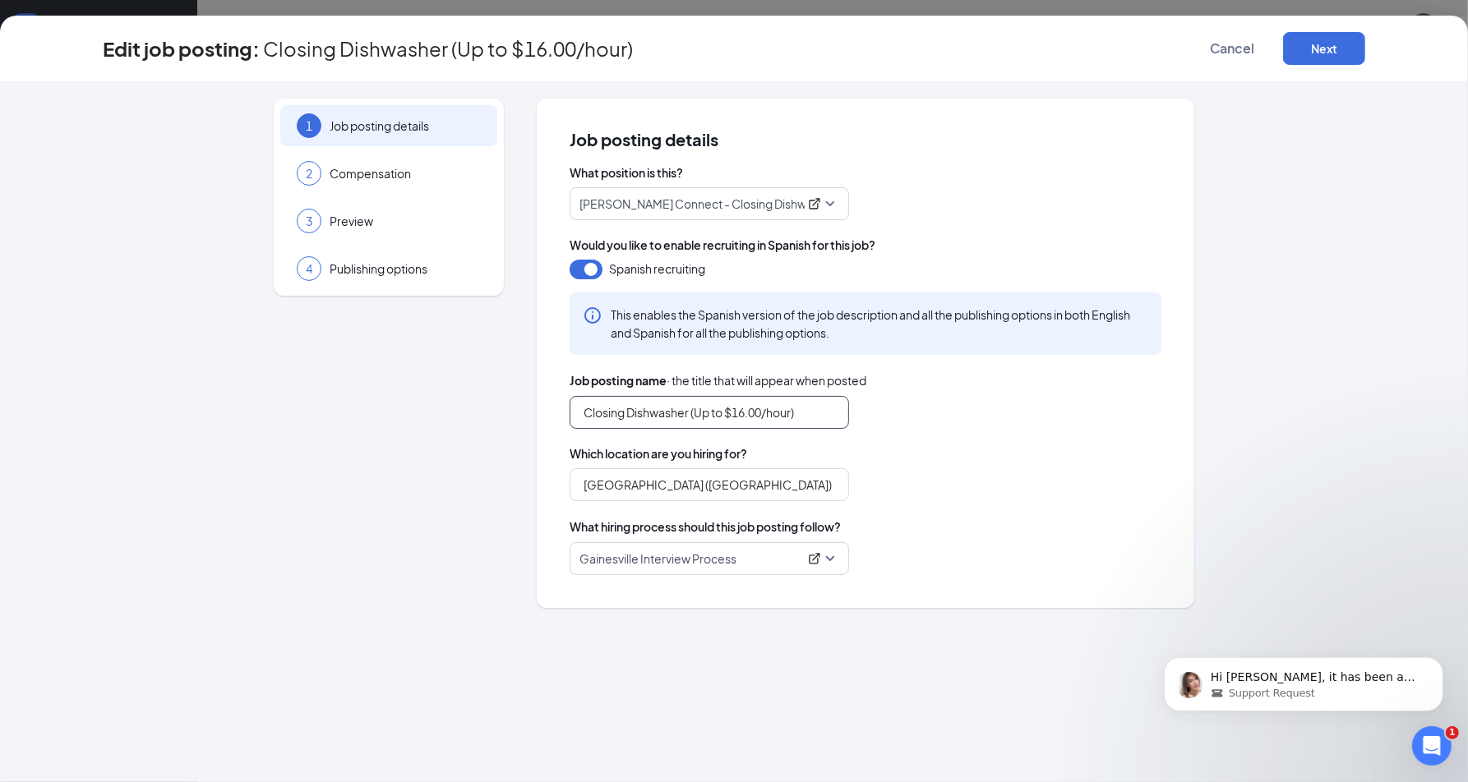
scroll to position [2088, 0]
drag, startPoint x: 809, startPoint y: 415, endPoint x: 694, endPoint y: 415, distance: 115.1
click at [694, 415] on input "Closing Dishwasher (Up to $16.00/hour)" at bounding box center [709, 412] width 279 height 33
type input "Closing Dishwasher"
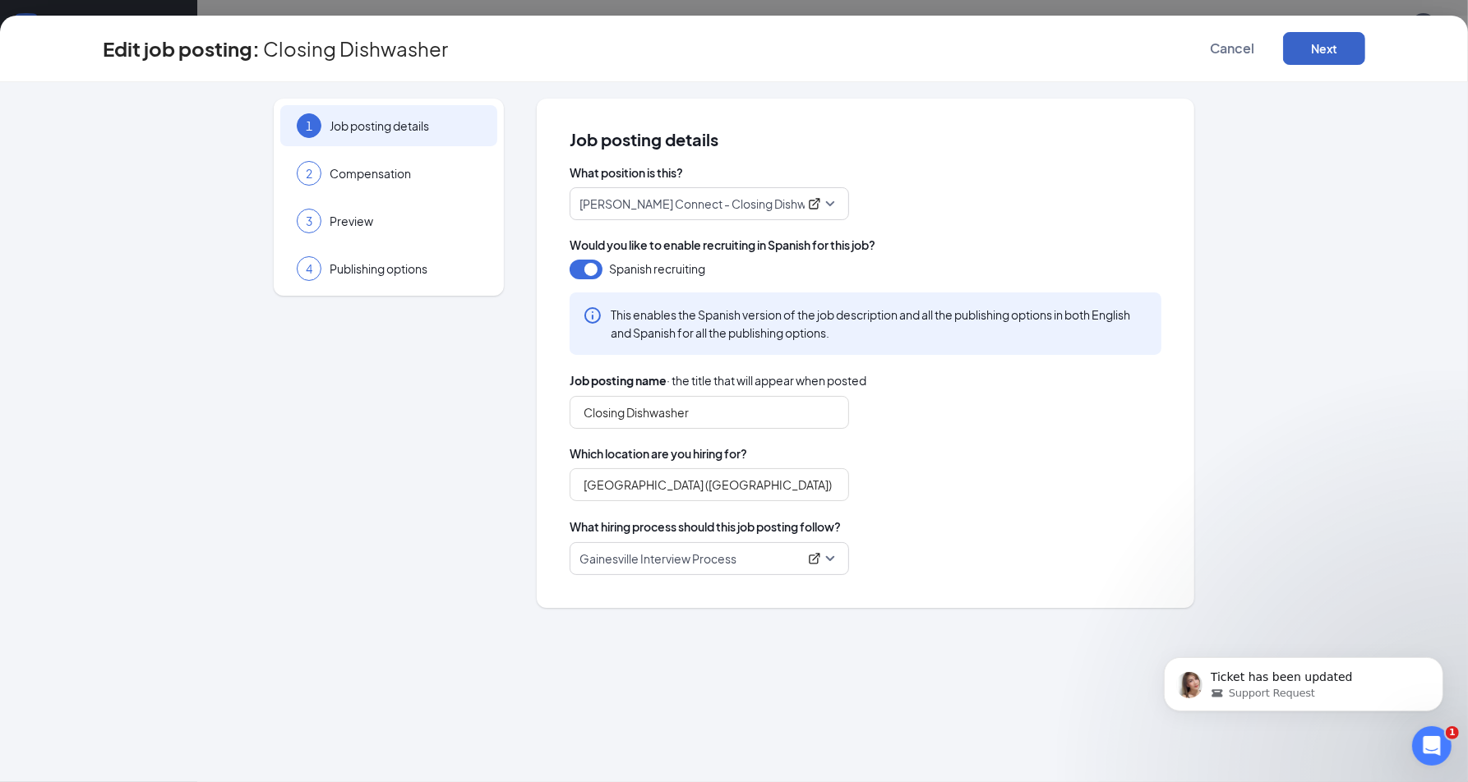
click at [1301, 45] on button "Next" at bounding box center [1324, 48] width 82 height 33
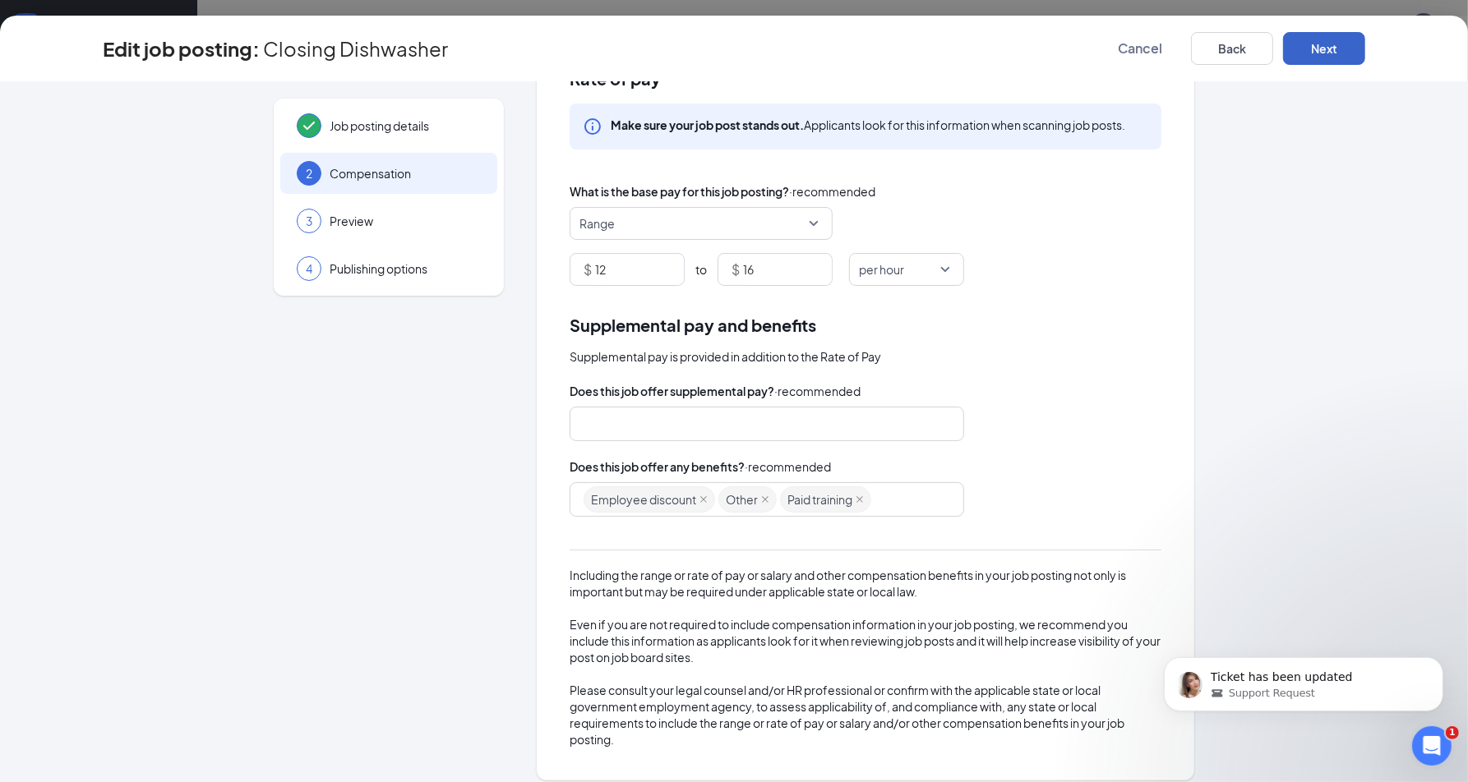
scroll to position [73, 0]
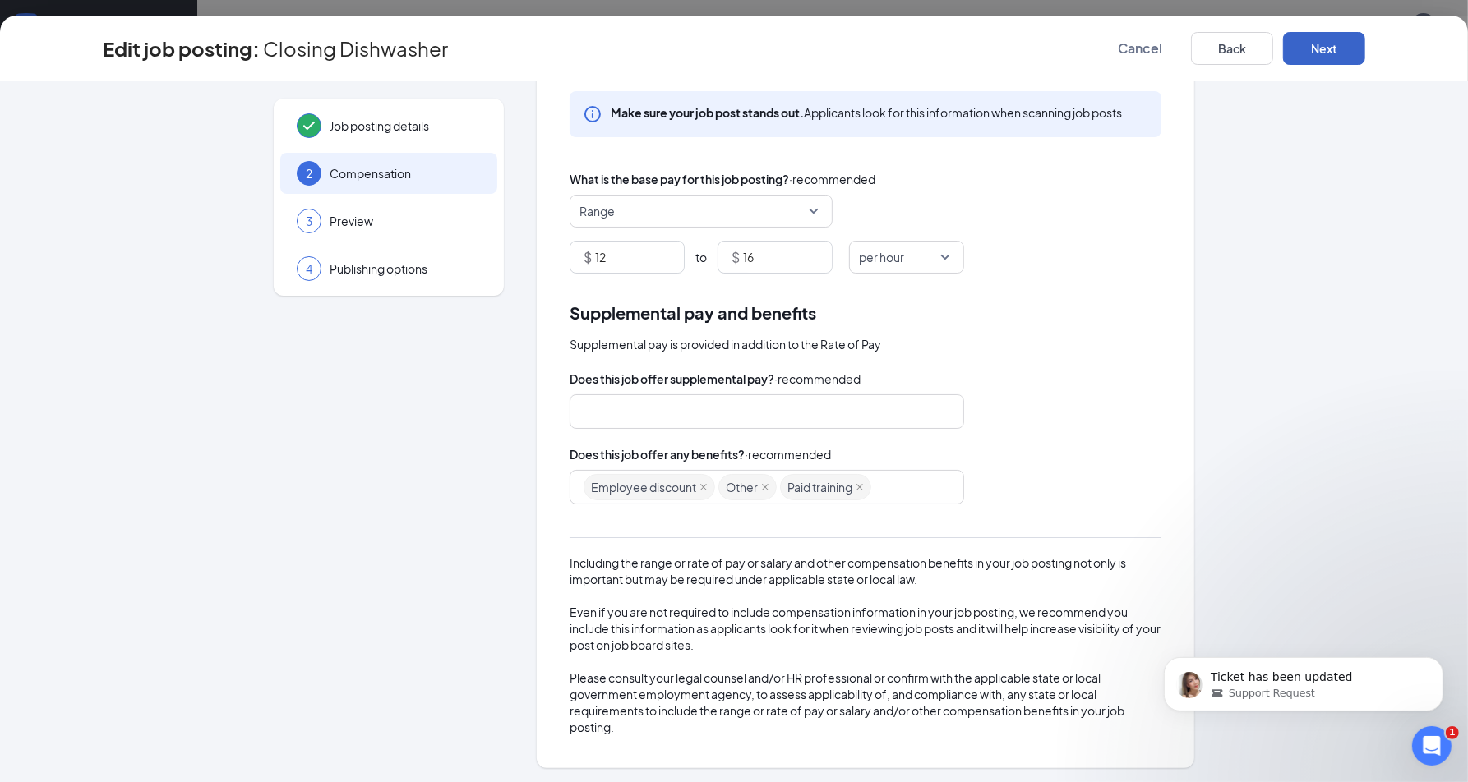
click at [1315, 48] on button "Next" at bounding box center [1324, 48] width 82 height 33
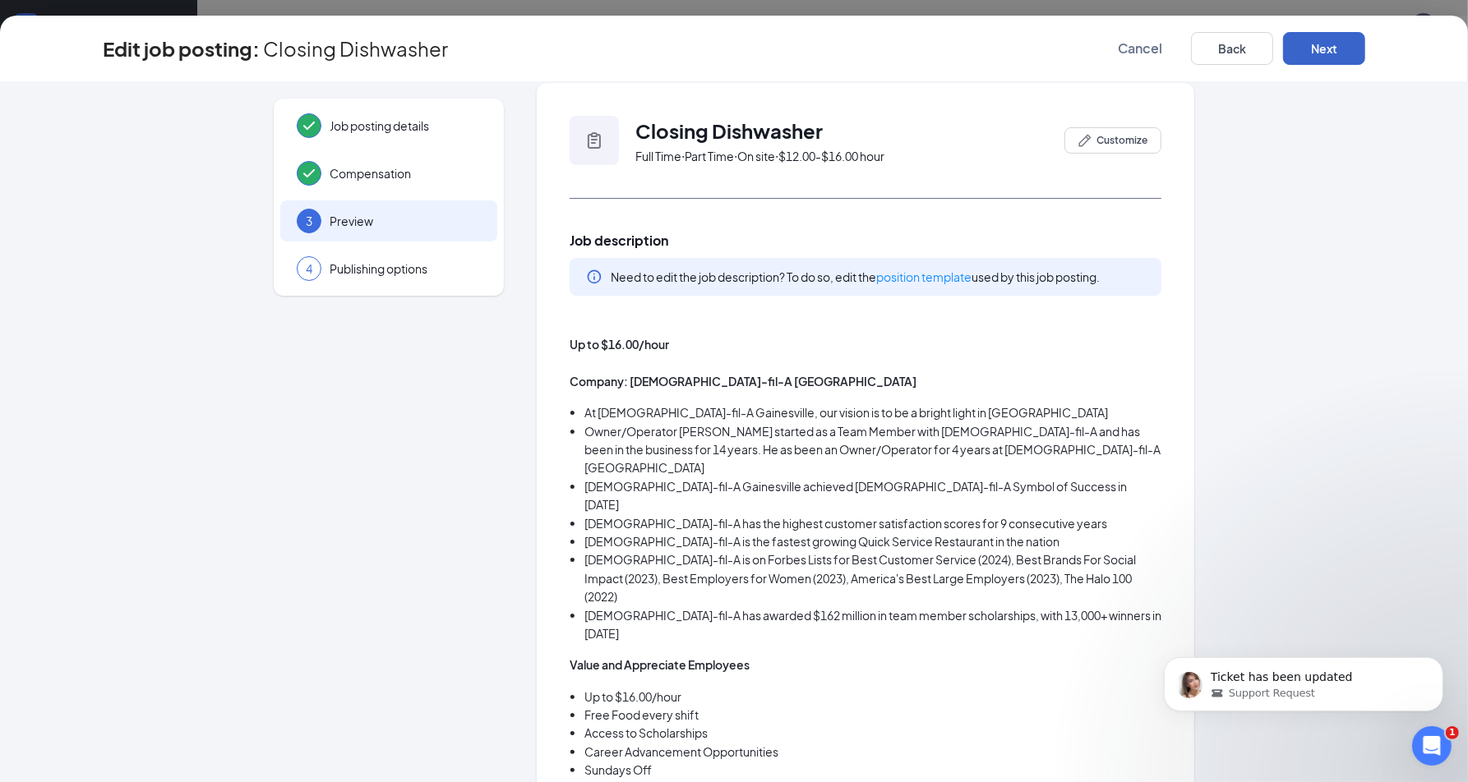
click at [1315, 48] on button "Next" at bounding box center [1324, 48] width 82 height 33
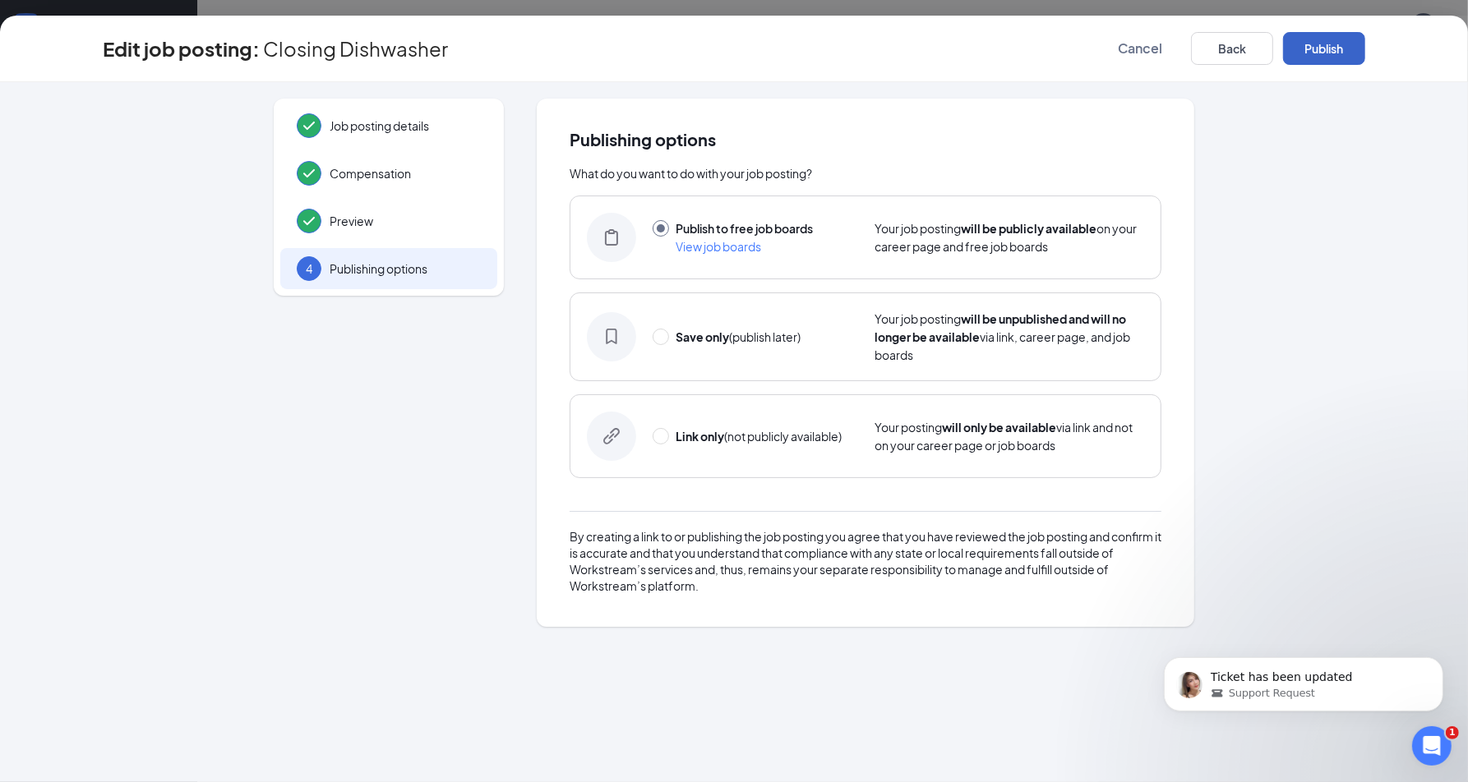
click at [1315, 48] on button "Publish" at bounding box center [1324, 48] width 82 height 33
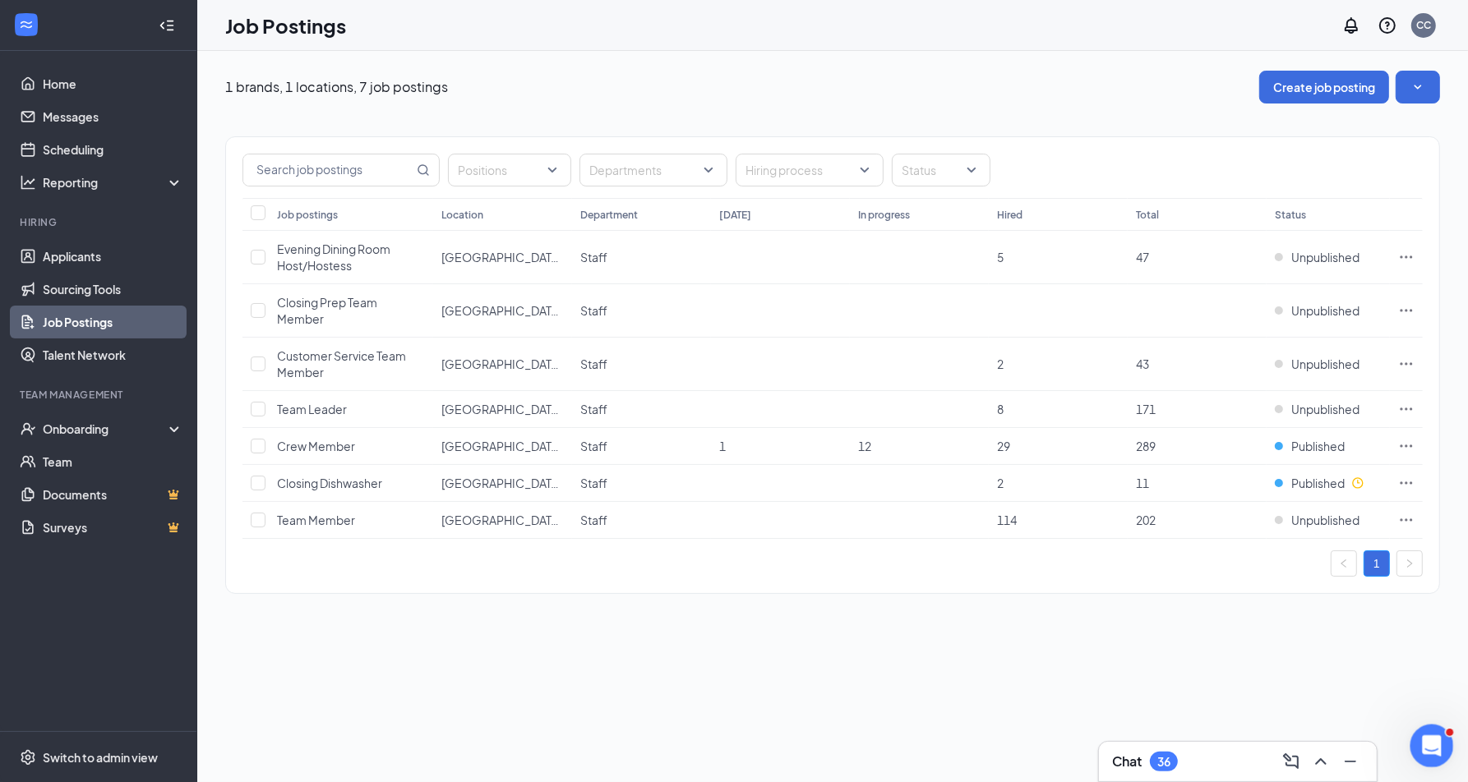
click at [1445, 743] on div "Open Intercom Messenger" at bounding box center [1429, 744] width 54 height 54
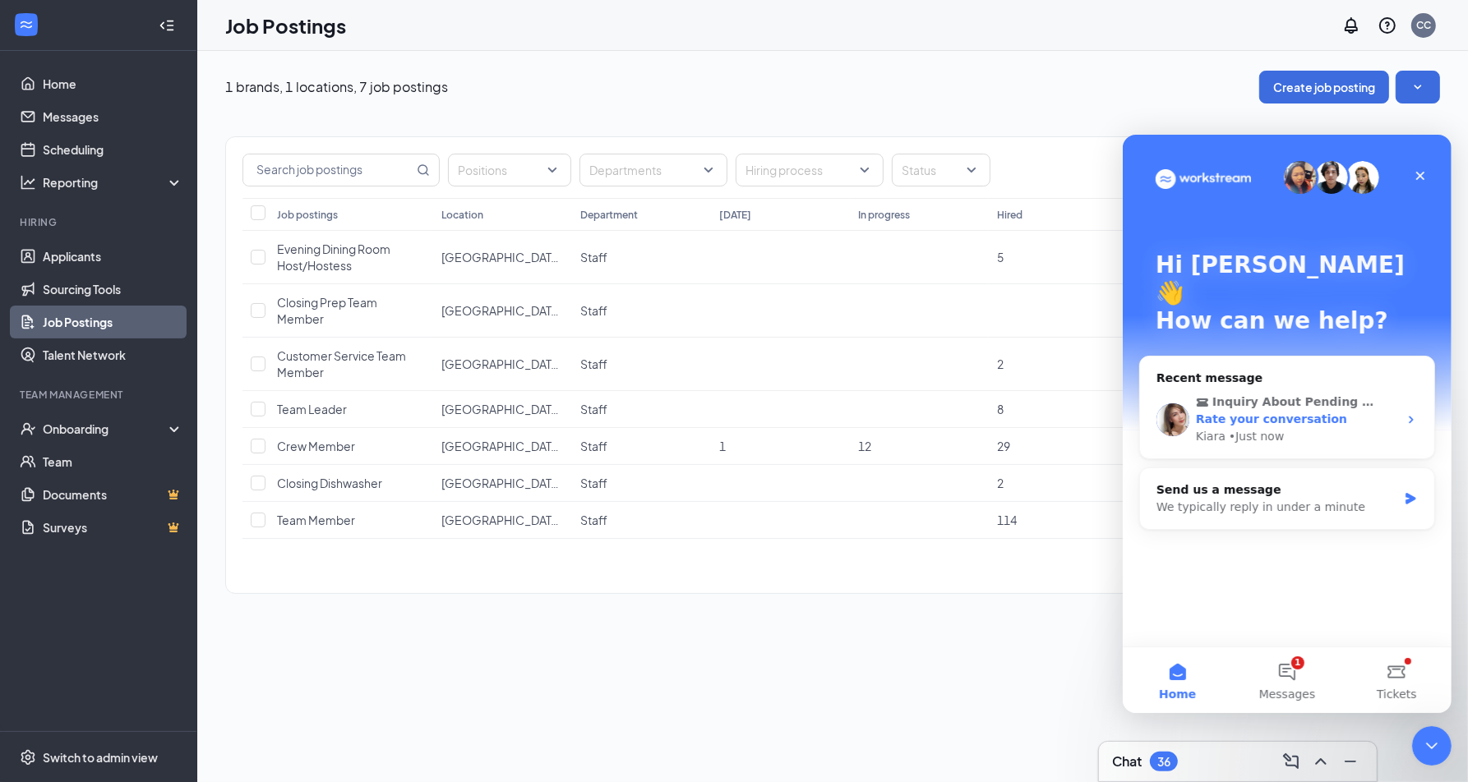
click at [1359, 427] on div "Kiara • Just now" at bounding box center [1296, 435] width 202 height 17
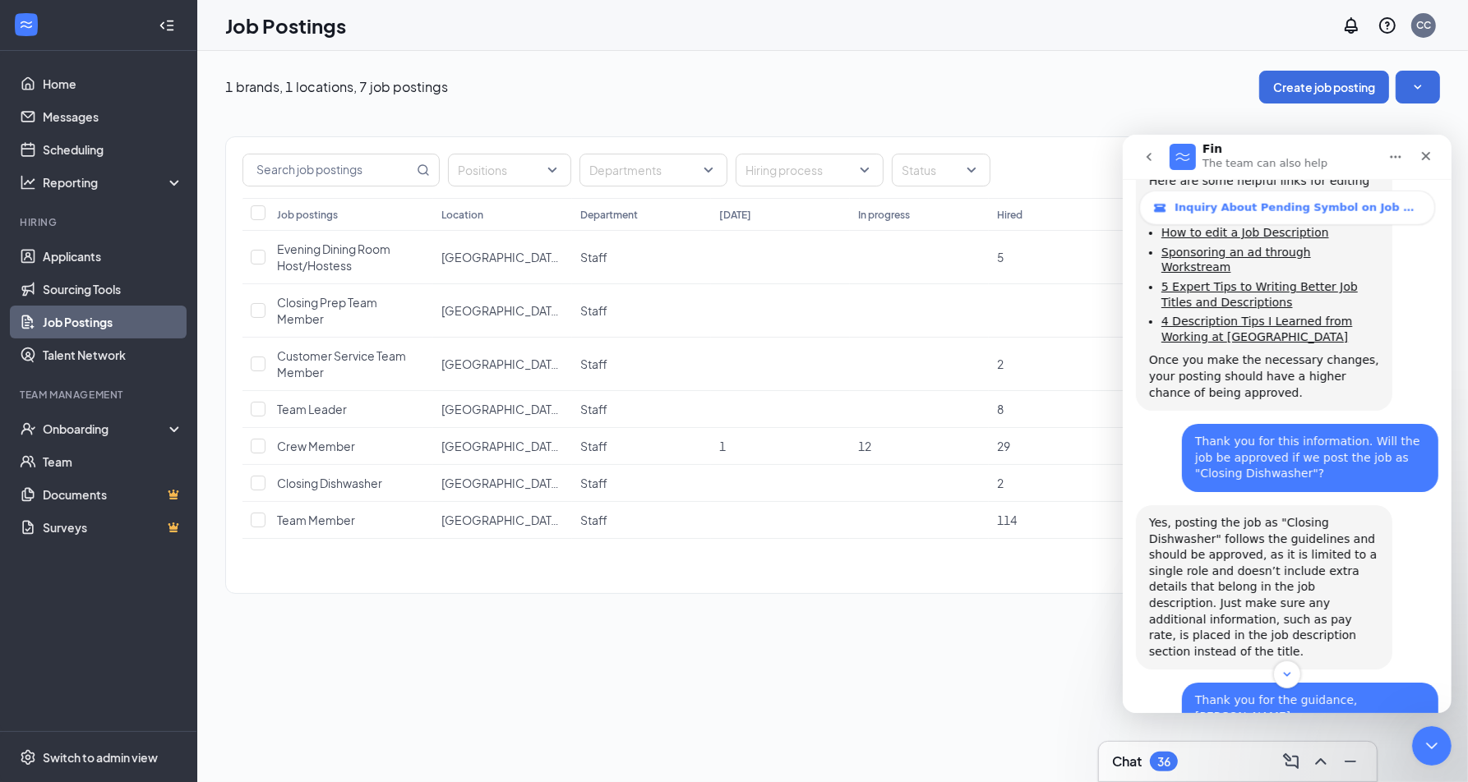
scroll to position [2180, 0]
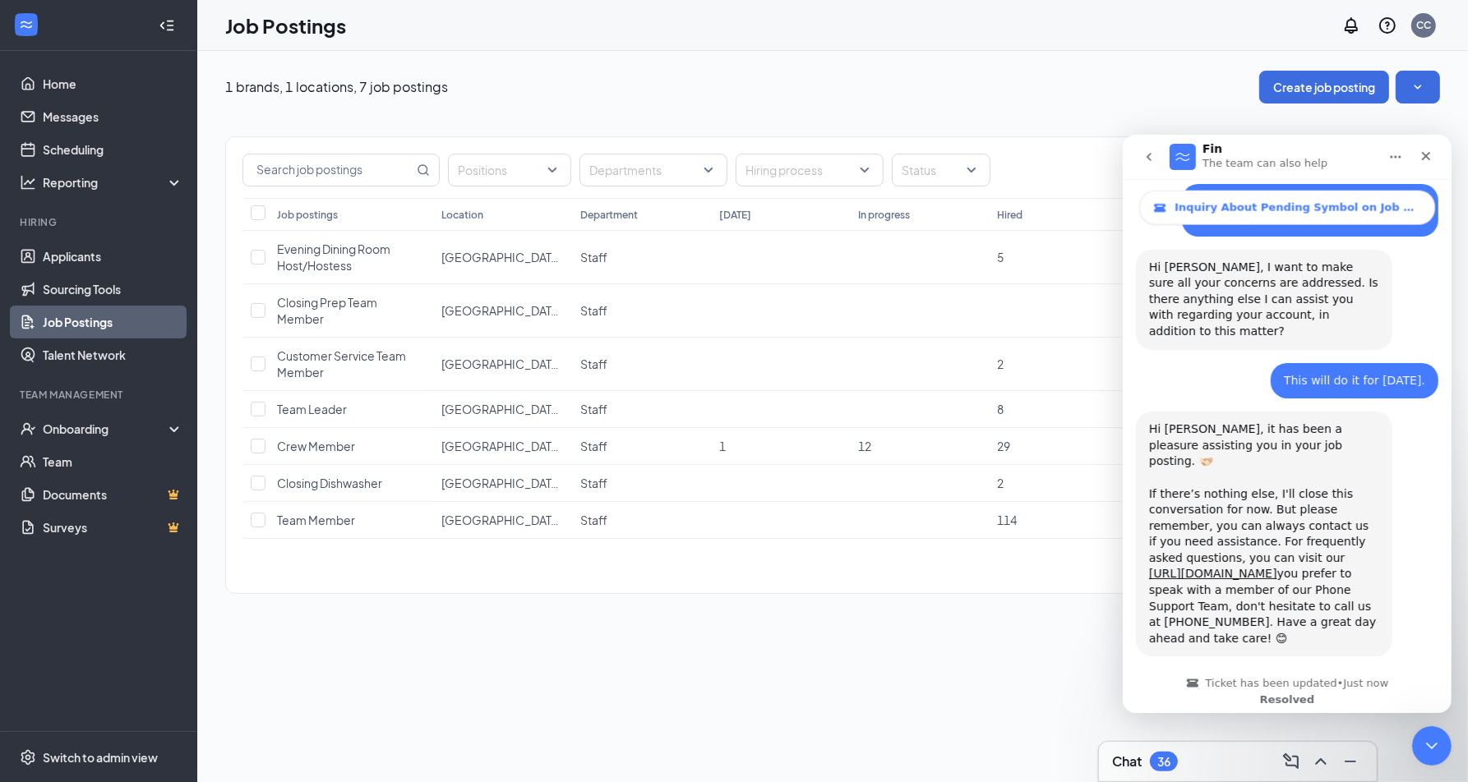
click at [1420, 715] on div "1 brands, 1 locations, 7 job postings Create job posting Positions Departments …" at bounding box center [832, 416] width 1271 height 731
click at [1421, 722] on div "1 brands, 1 locations, 7 job postings Create job posting Positions Departments …" at bounding box center [832, 416] width 1271 height 731
click at [1419, 724] on div "Close Intercom Messenger" at bounding box center [1428, 743] width 39 height 39
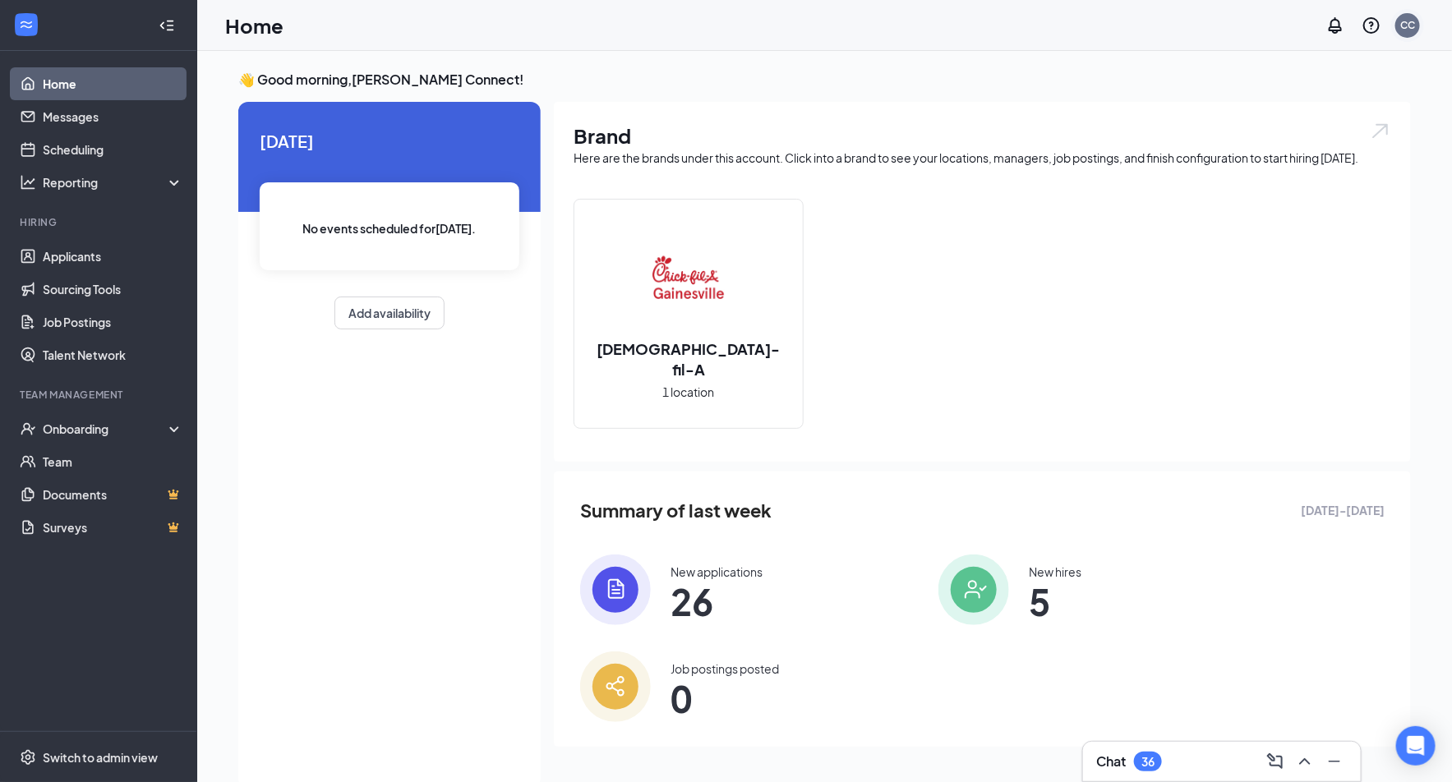
click at [1409, 30] on div "CC" at bounding box center [1407, 25] width 15 height 14
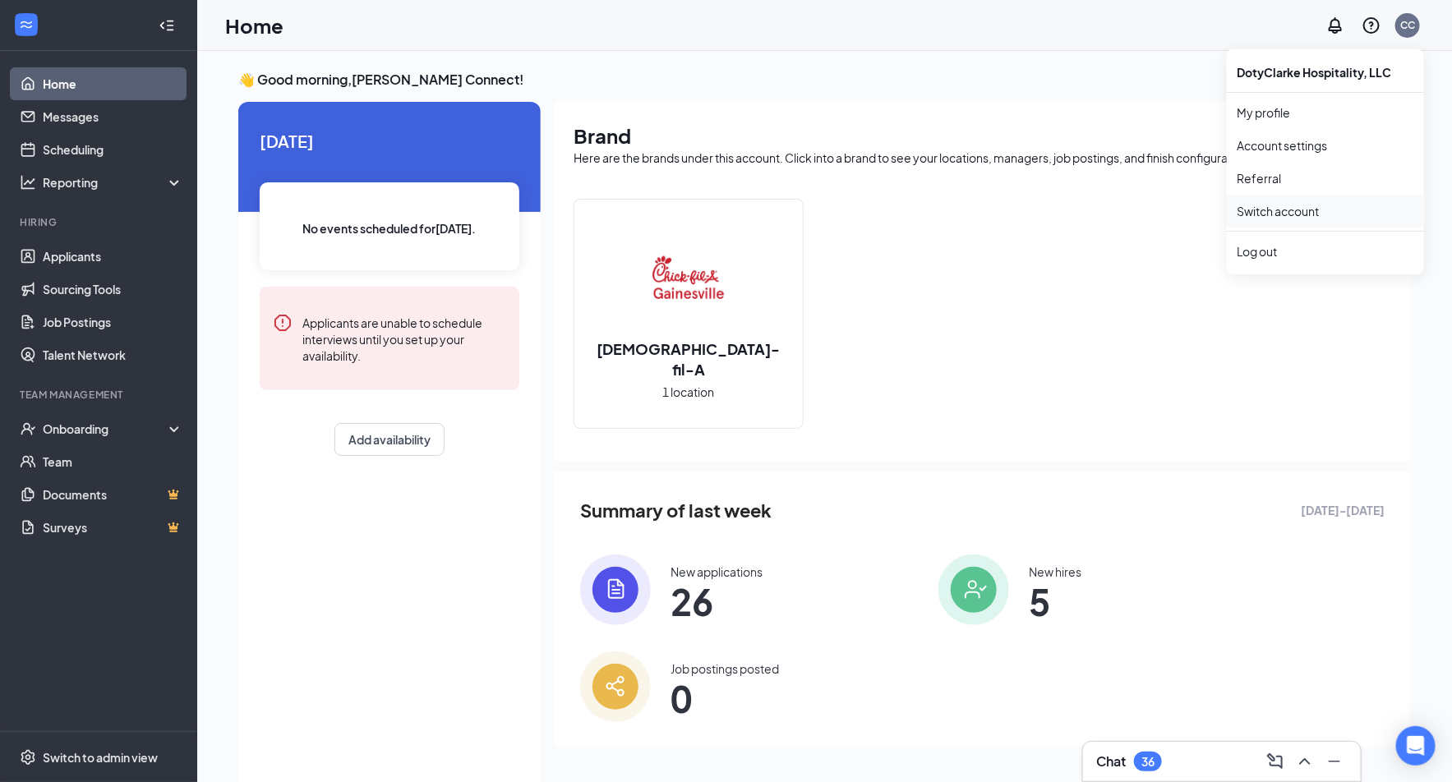
click at [1295, 215] on link "Switch account" at bounding box center [1278, 211] width 82 height 15
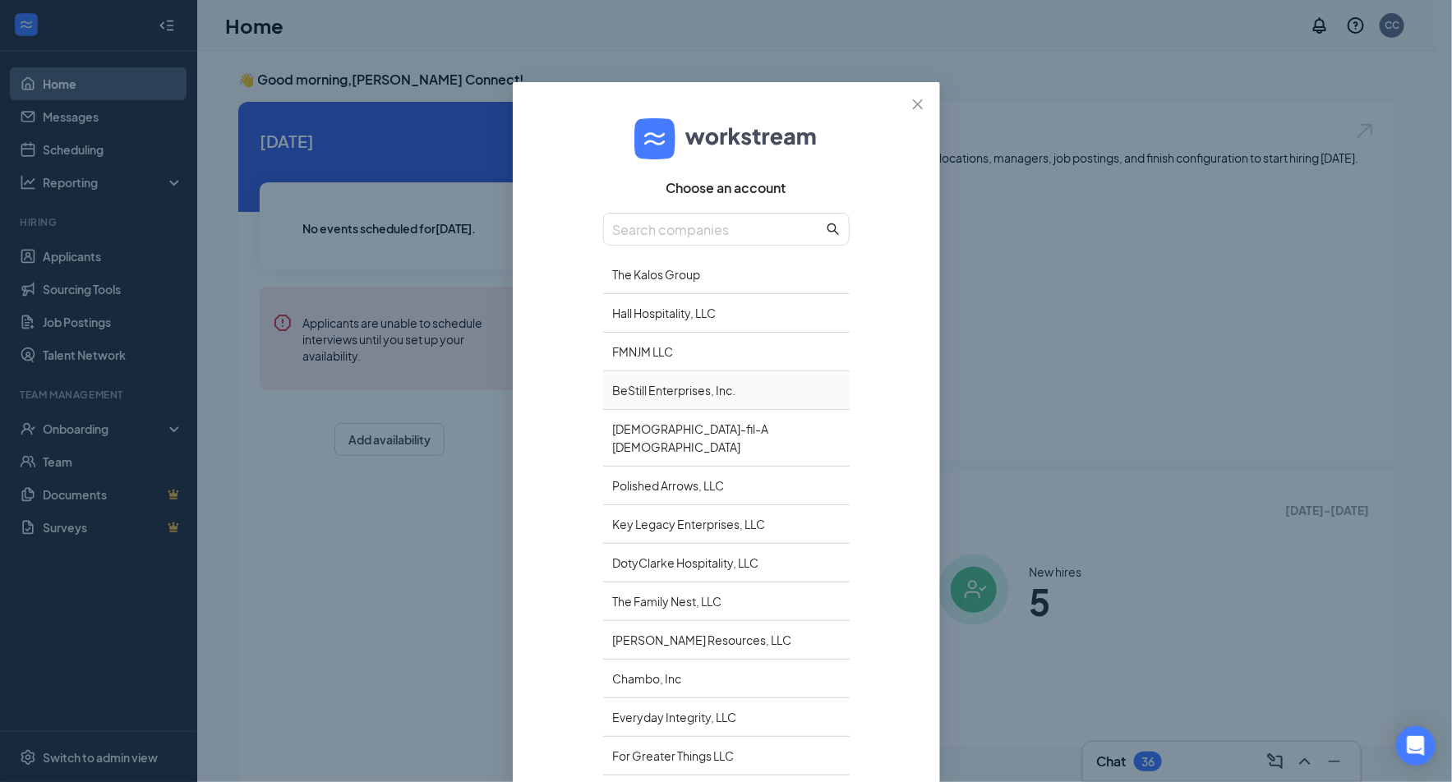
click at [722, 386] on div "BeStill Enterprises, Inc." at bounding box center [726, 390] width 247 height 39
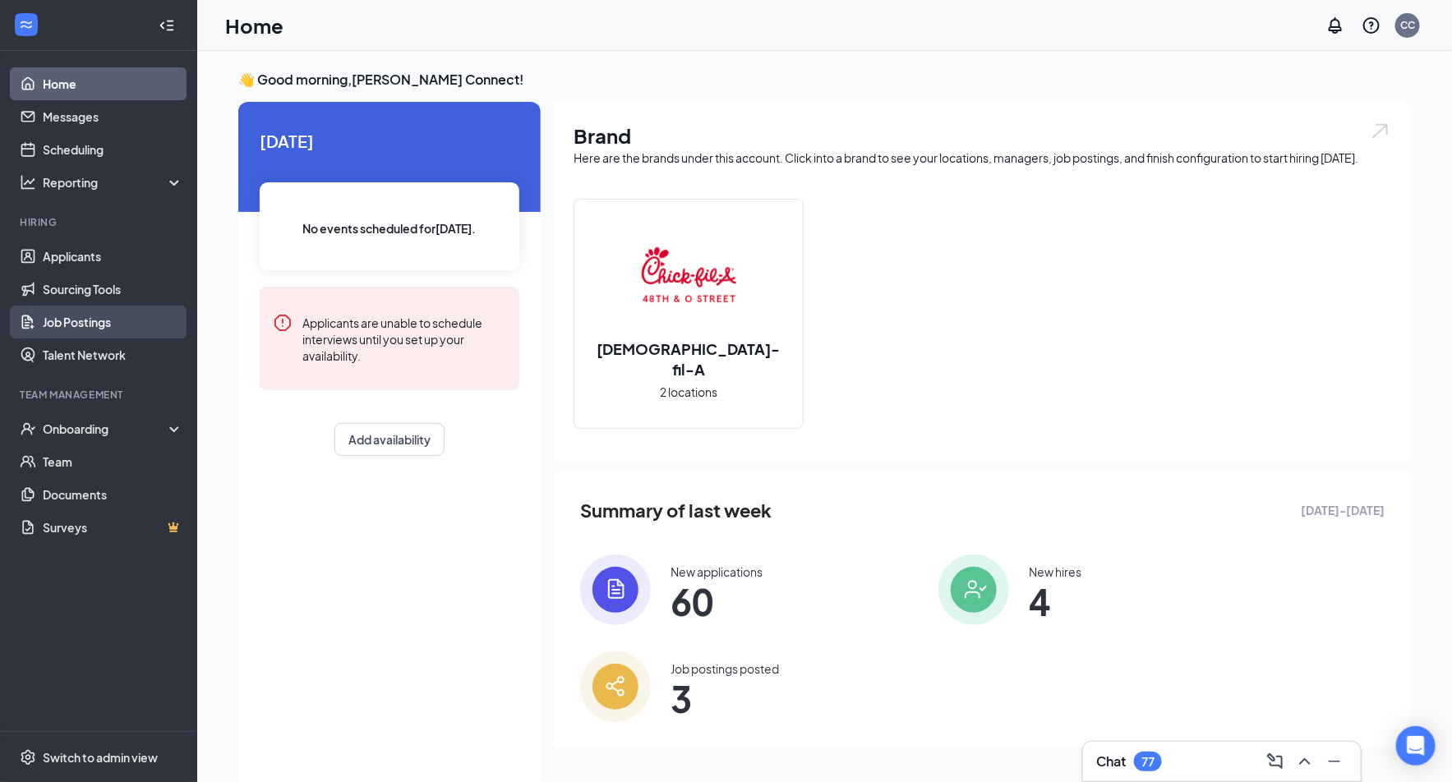
click at [88, 319] on link "Job Postings" at bounding box center [113, 322] width 141 height 33
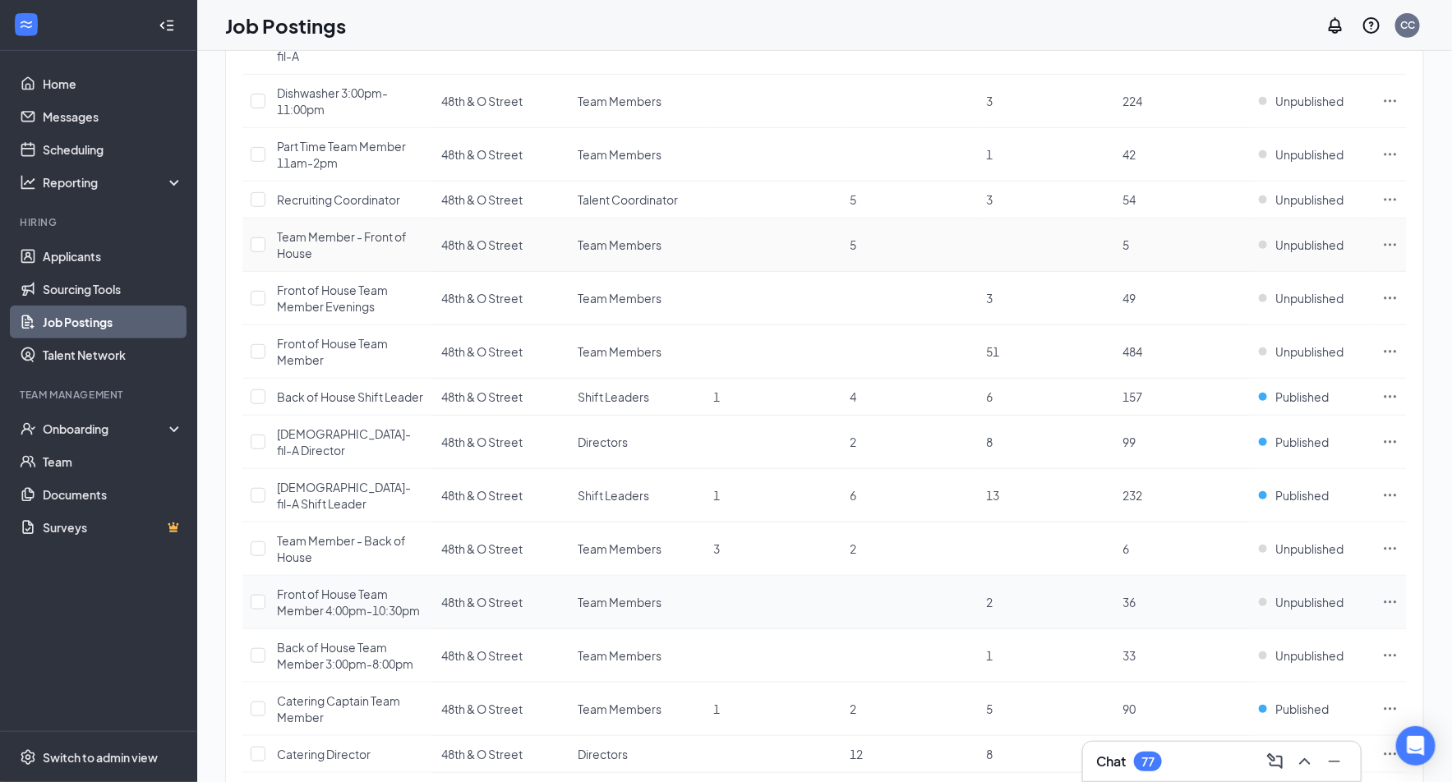
scroll to position [517, 0]
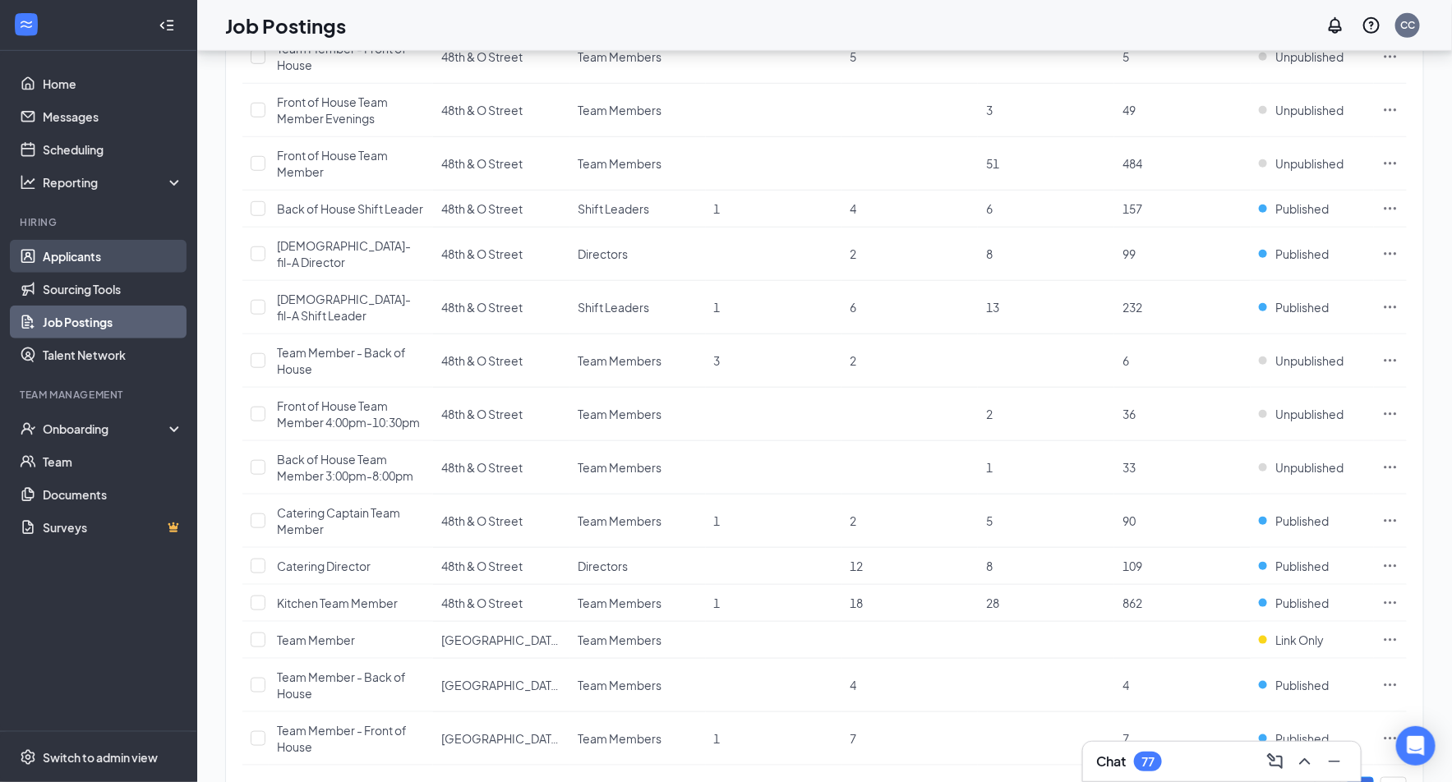
click at [90, 259] on link "Applicants" at bounding box center [113, 256] width 141 height 33
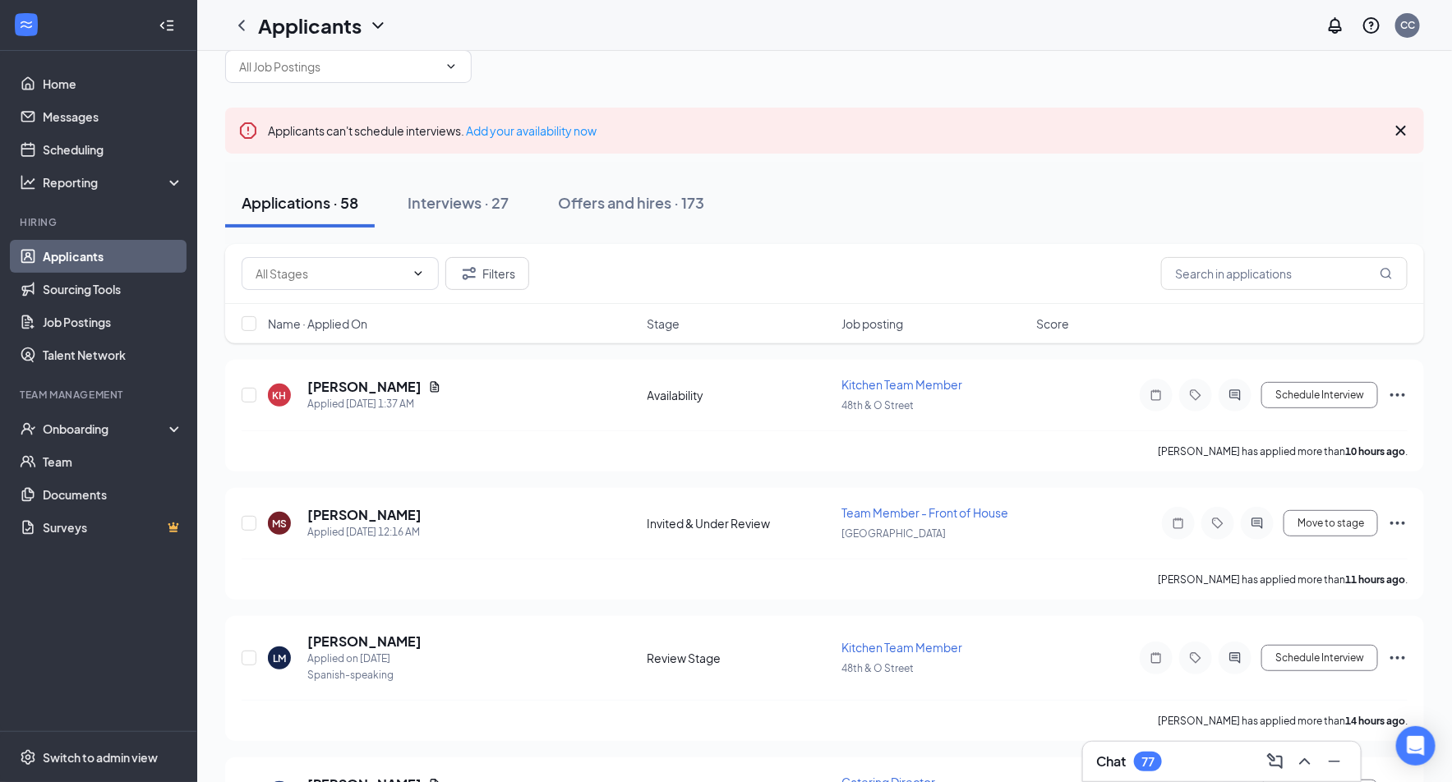
scroll to position [89, 0]
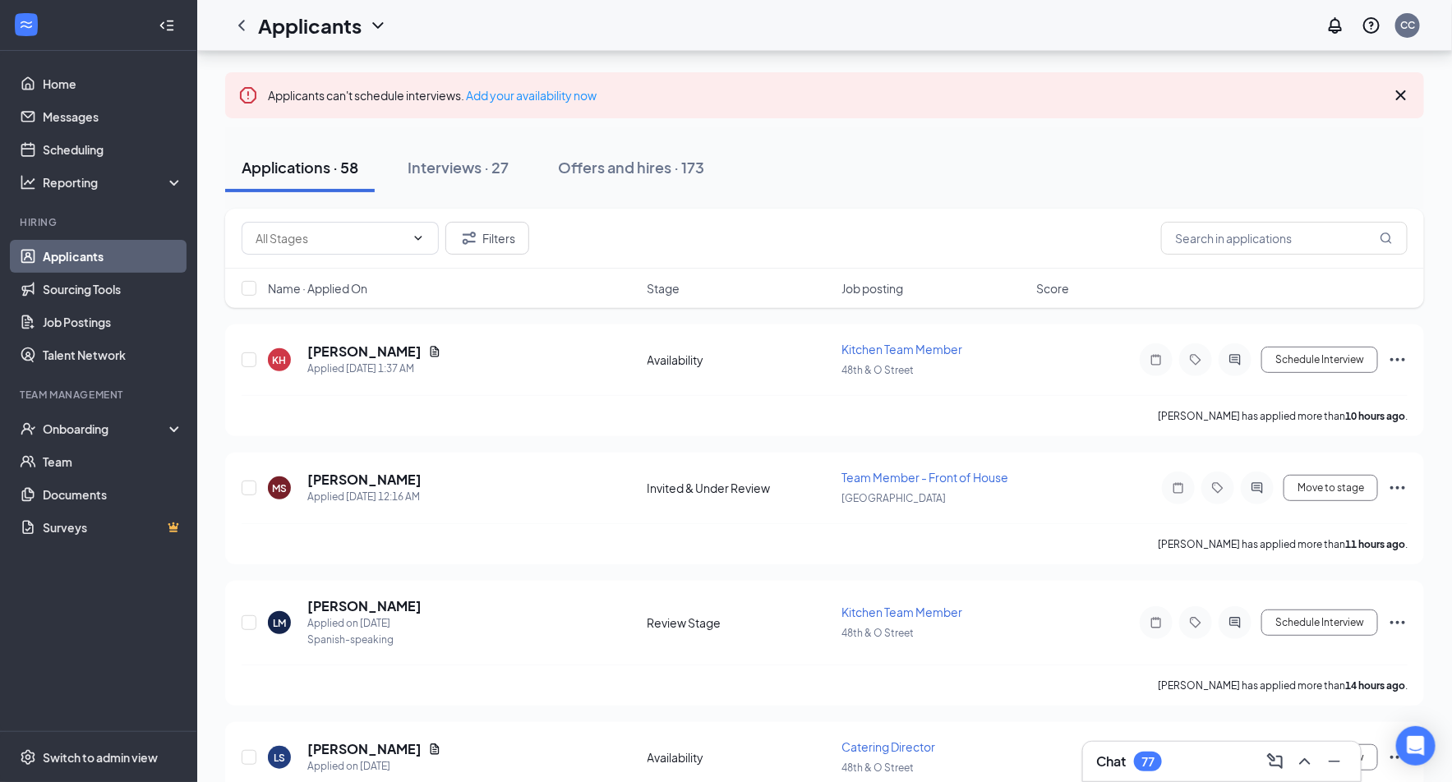
click at [831, 285] on div "Stage" at bounding box center [740, 288] width 185 height 16
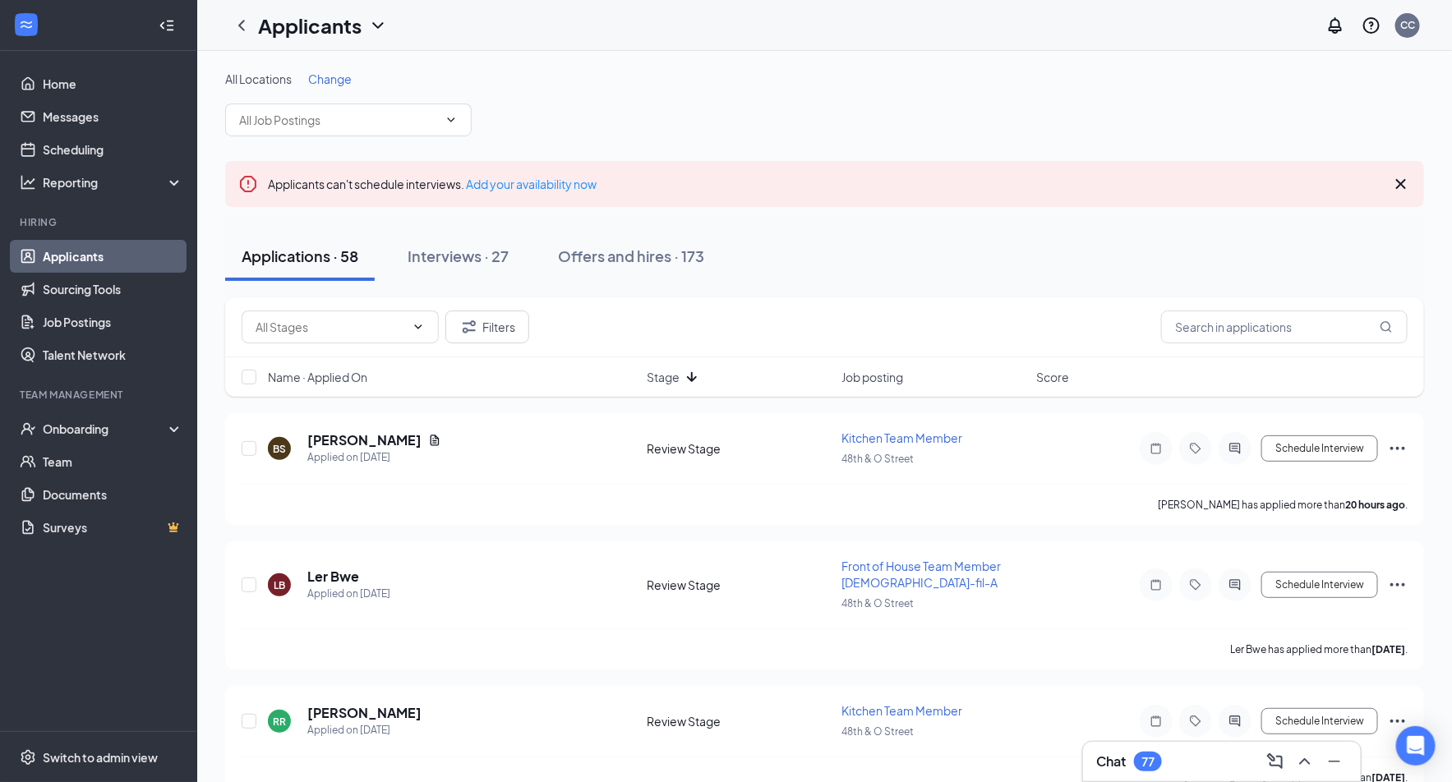
click at [895, 388] on div "Name · Applied On Stage Job posting Score" at bounding box center [824, 377] width 1199 height 39
click at [893, 379] on span "Job posting" at bounding box center [873, 377] width 62 height 16
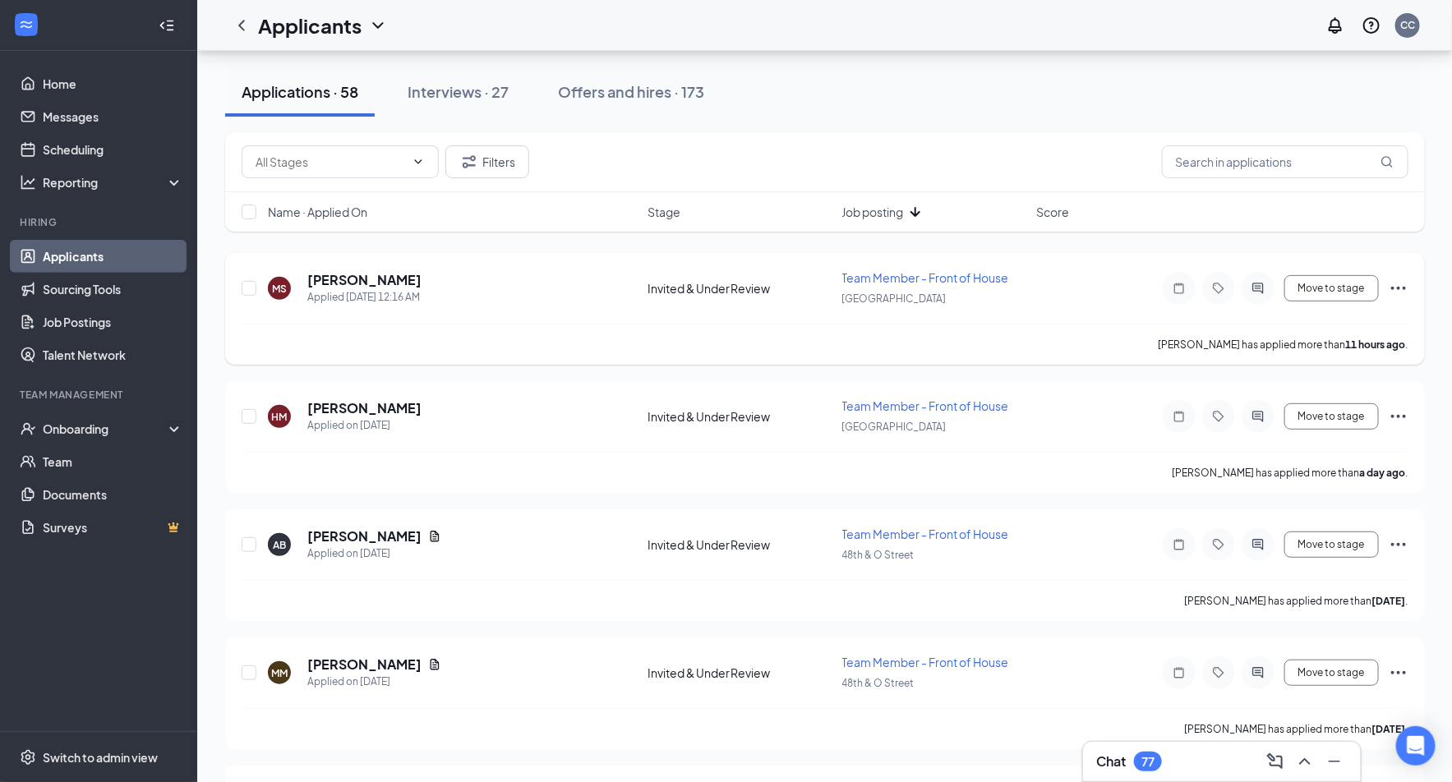
scroll to position [145, 0]
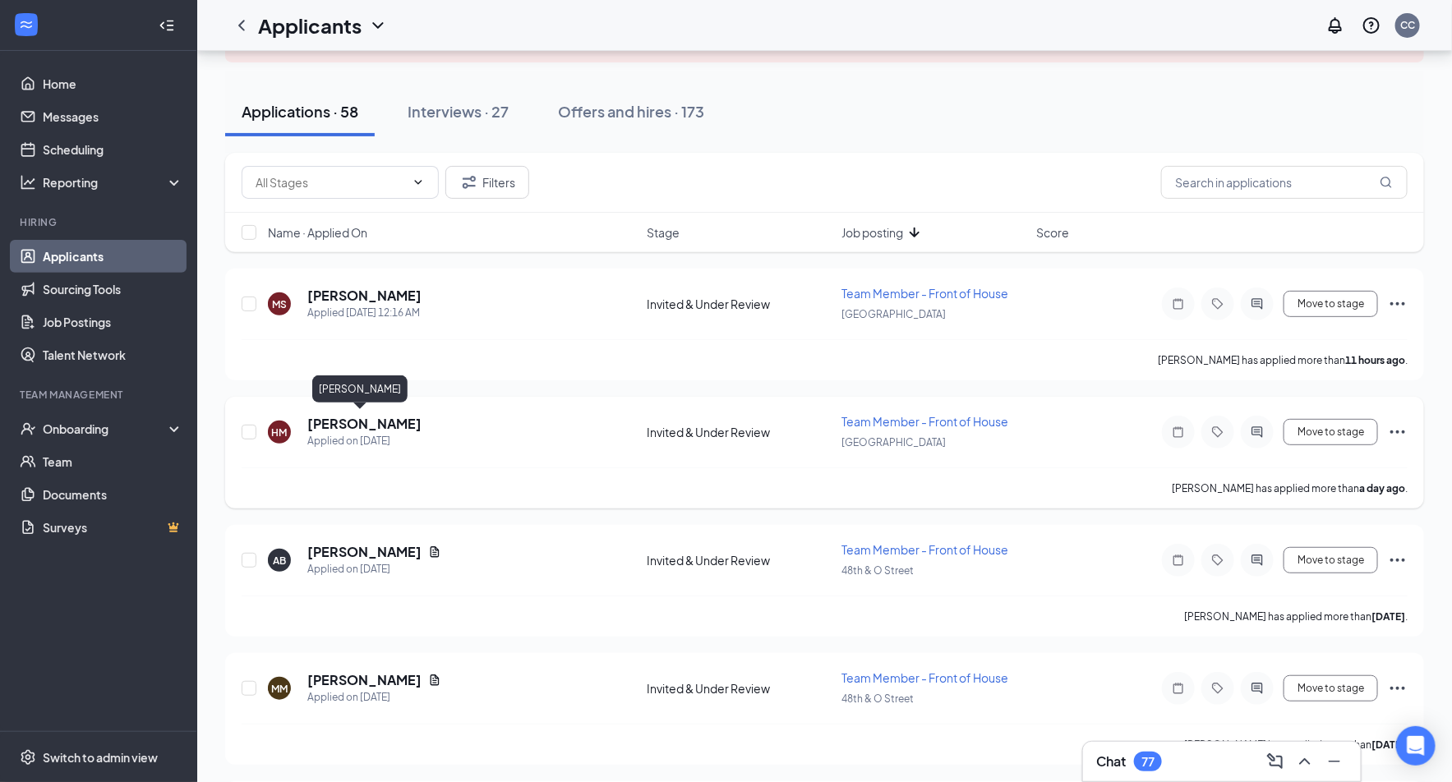
click at [373, 416] on h5 "[PERSON_NAME]" at bounding box center [364, 424] width 114 height 18
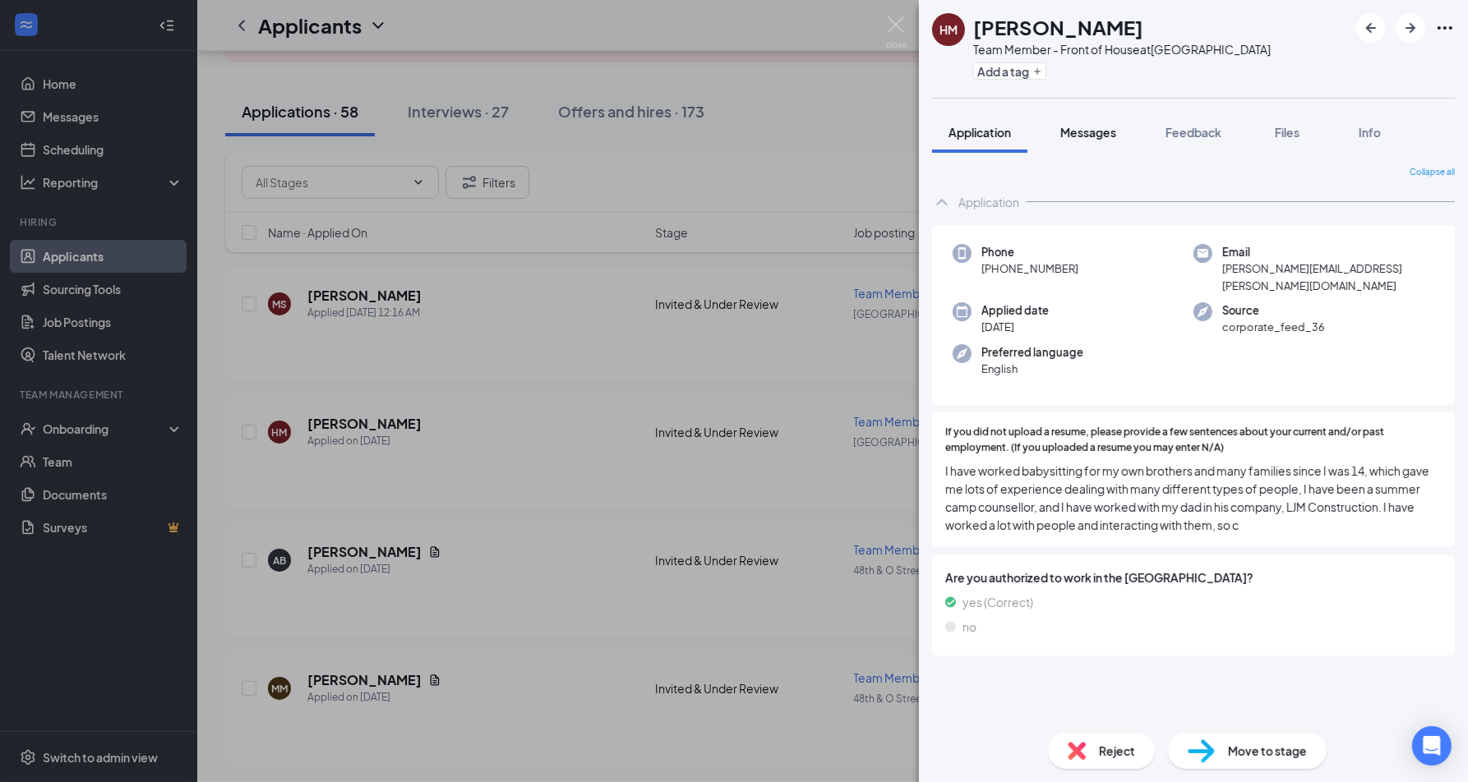
click at [1088, 136] on span "Messages" at bounding box center [1088, 132] width 56 height 15
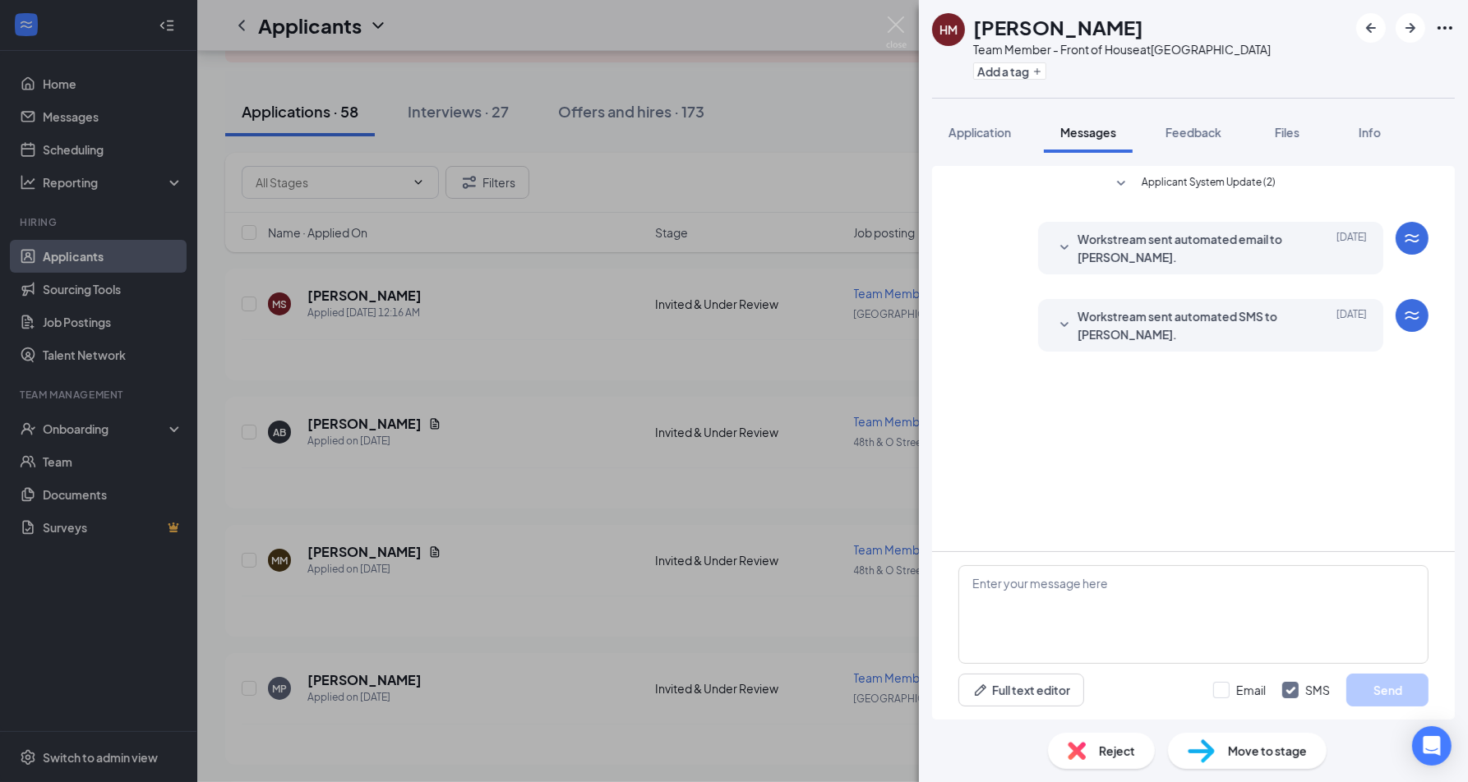
click at [1131, 233] on span "Workstream sent automated email to [PERSON_NAME]." at bounding box center [1184, 248] width 215 height 36
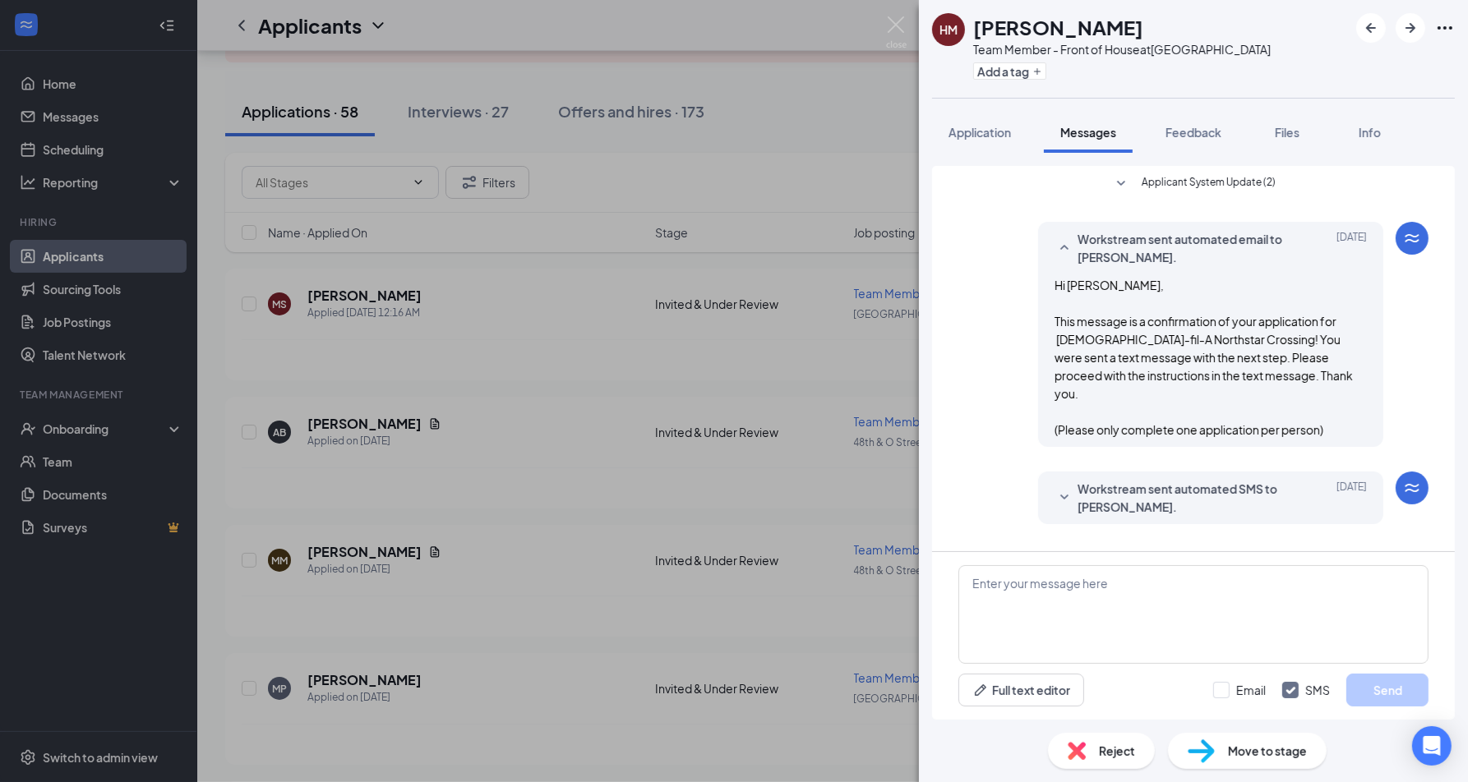
click at [1131, 233] on span "Workstream sent automated email to [PERSON_NAME]." at bounding box center [1184, 248] width 215 height 36
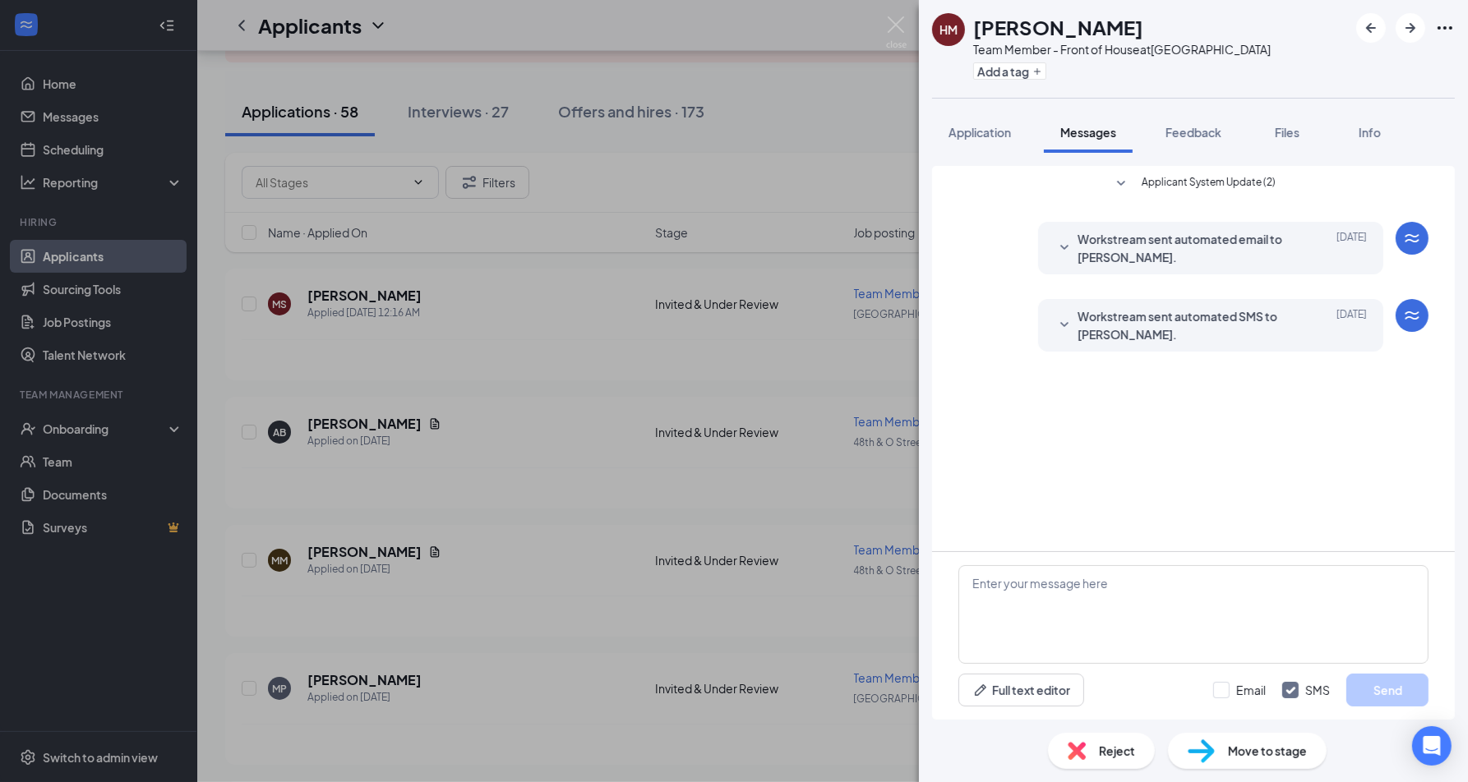
click at [1131, 319] on span "Workstream sent automated SMS to [PERSON_NAME]." at bounding box center [1184, 325] width 215 height 36
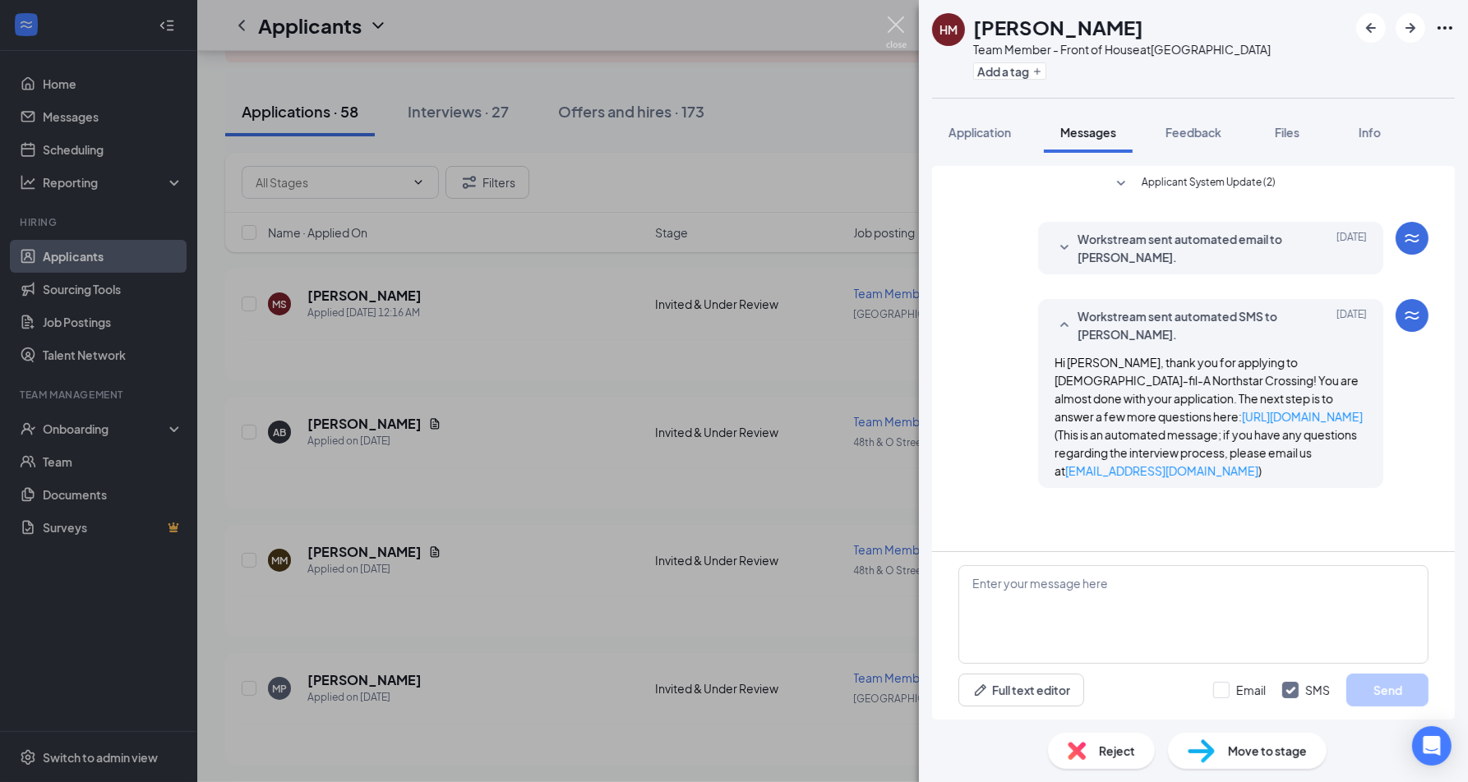
click at [900, 23] on img at bounding box center [896, 32] width 21 height 32
